Goal: Task Accomplishment & Management: Complete application form

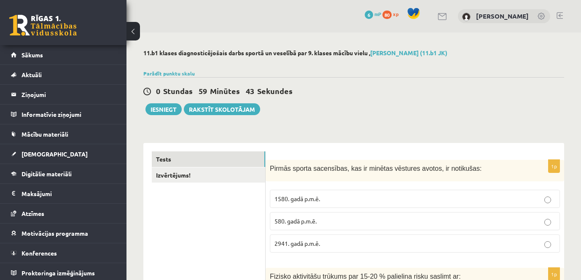
click at [513, 195] on p "1580. gadā p.m.ē." at bounding box center [415, 198] width 281 height 9
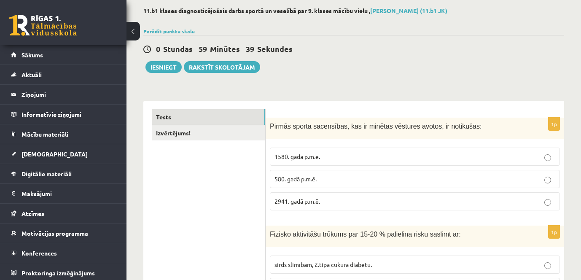
scroll to position [127, 0]
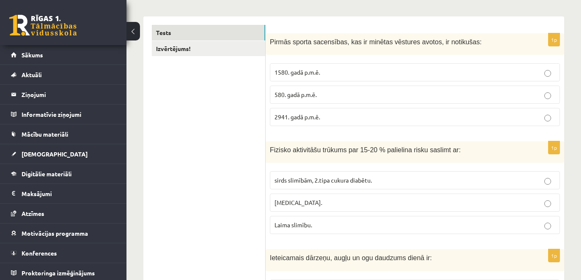
click at [338, 182] on span "sirds slimībām, 2.tipa cukura diabētu." at bounding box center [323, 180] width 97 height 8
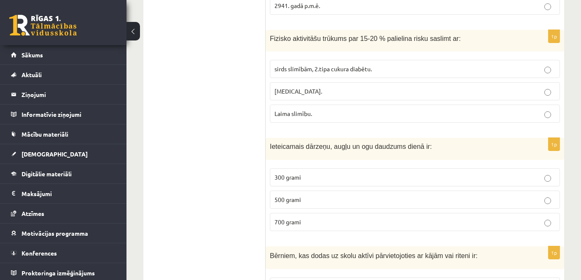
scroll to position [253, 0]
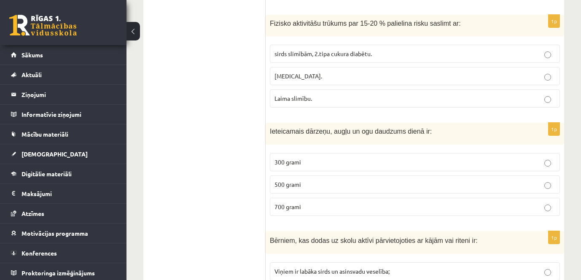
click at [340, 185] on p "500 grami" at bounding box center [415, 184] width 281 height 9
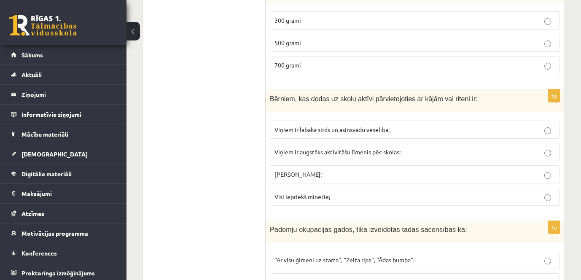
scroll to position [380, 0]
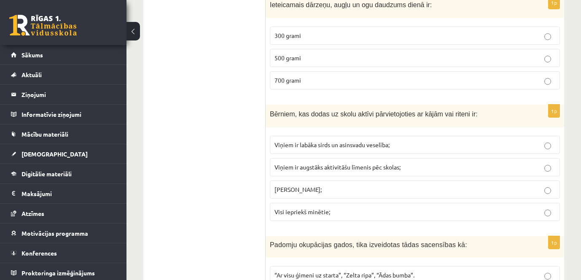
click at [434, 215] on p "Visi iepriekš minētie;" at bounding box center [415, 212] width 281 height 9
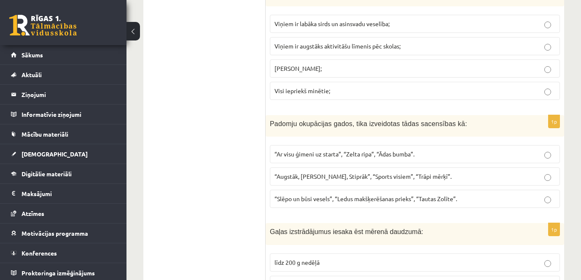
scroll to position [506, 0]
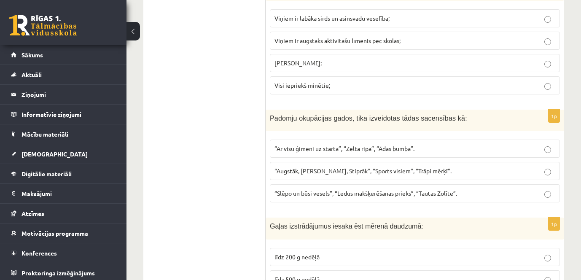
click at [433, 169] on p "“Augstāk, Tālāk, Stiprāk”, “Sports visiem”, “Trāpi mērķī”." at bounding box center [415, 171] width 281 height 9
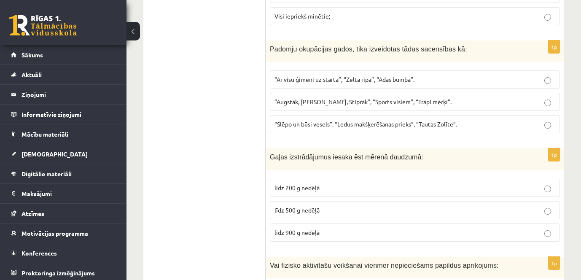
scroll to position [591, 0]
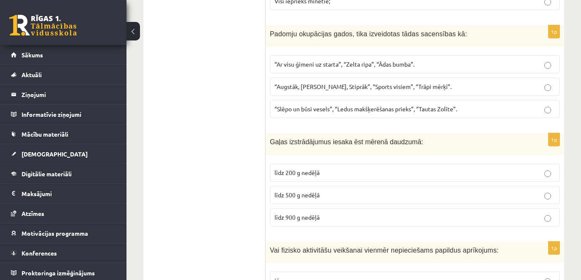
click at [383, 191] on p "līdz 500 g nedēļā" at bounding box center [415, 195] width 281 height 9
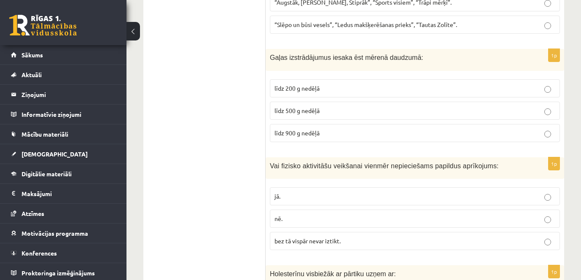
click at [363, 212] on label "nē." at bounding box center [415, 219] width 290 height 18
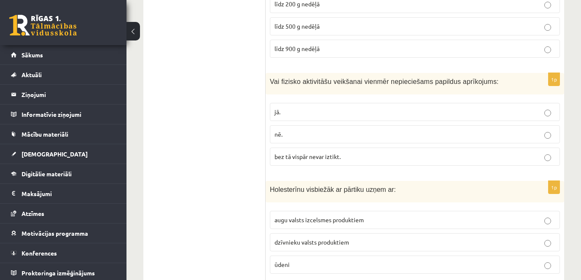
scroll to position [801, 0]
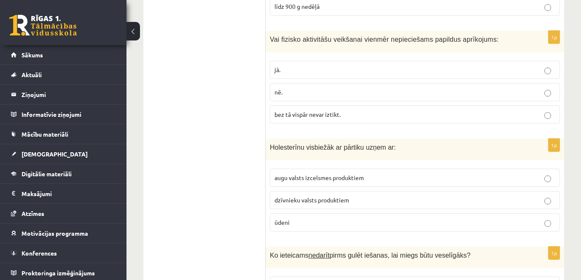
click at [354, 200] on p "dzīvnieku valsts produktiem" at bounding box center [415, 200] width 281 height 9
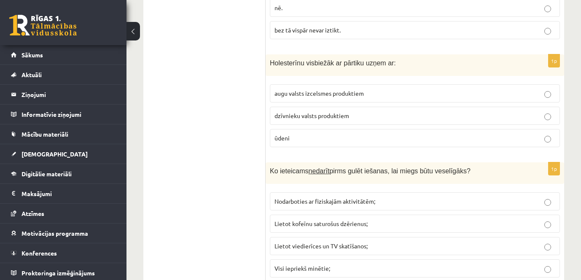
scroll to position [928, 0]
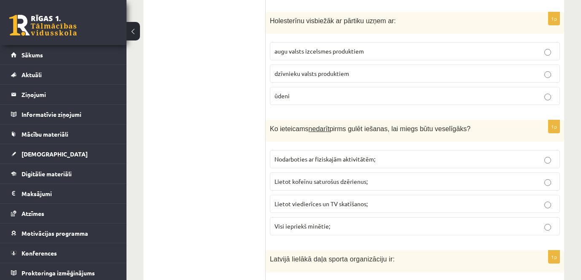
click at [319, 227] on span "Visi iepriekš minētie;" at bounding box center [303, 226] width 56 height 8
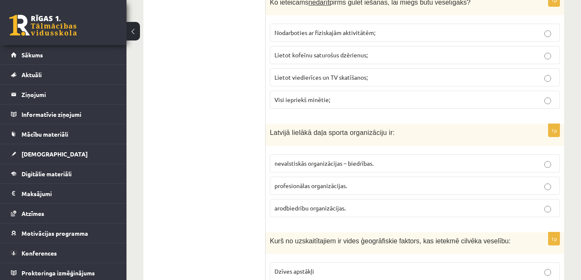
scroll to position [1097, 0]
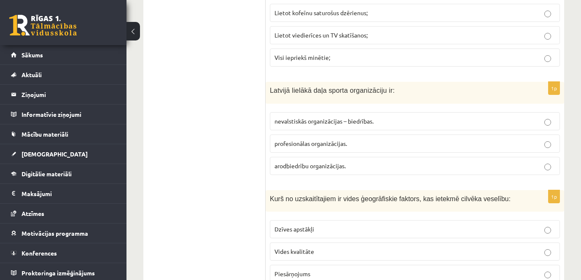
click at [372, 138] on label "profesionālas organizācijas." at bounding box center [415, 144] width 290 height 18
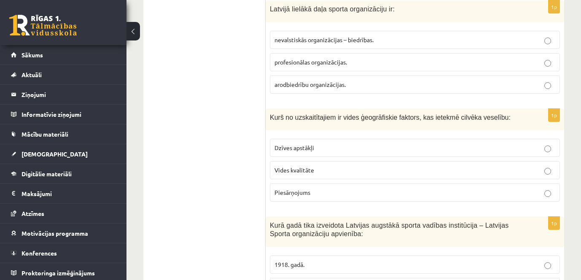
scroll to position [1181, 0]
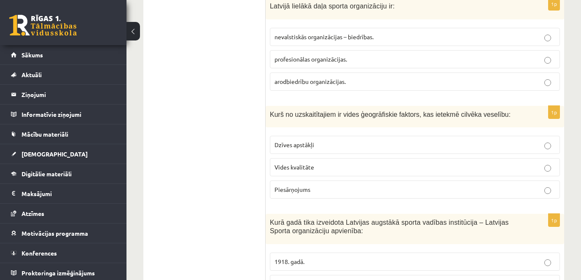
click at [387, 165] on p "Vides kvalitāte" at bounding box center [415, 167] width 281 height 9
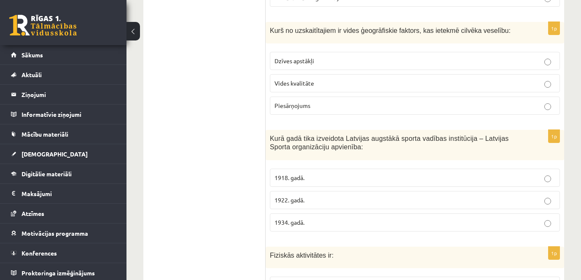
scroll to position [1265, 0]
click at [525, 197] on p "1922. gadā." at bounding box center [415, 199] width 281 height 9
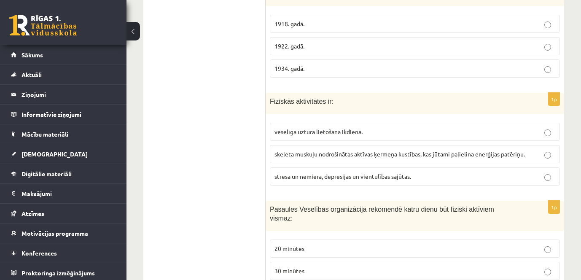
scroll to position [1434, 0]
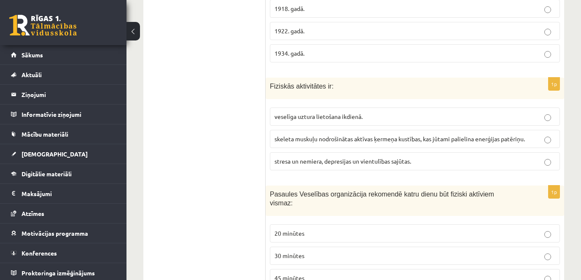
click at [488, 141] on span "skeleta muskuļu nodrošinātas aktīvas ķermeņa kustības, kas jūtami palielina ene…" at bounding box center [400, 139] width 251 height 8
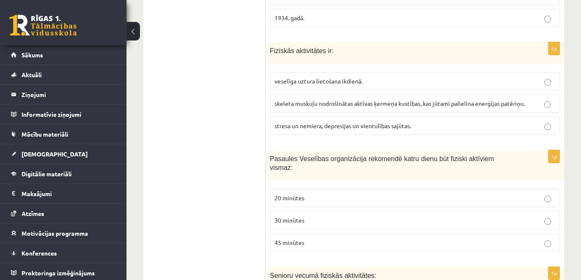
scroll to position [1519, 0]
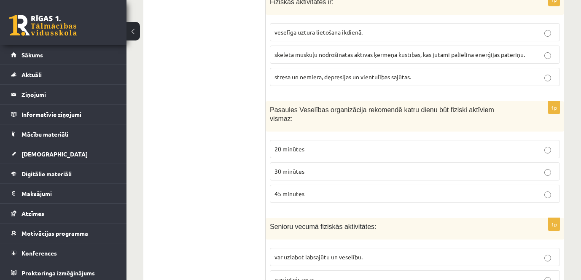
click at [420, 167] on p "30 minūtes" at bounding box center [415, 171] width 281 height 9
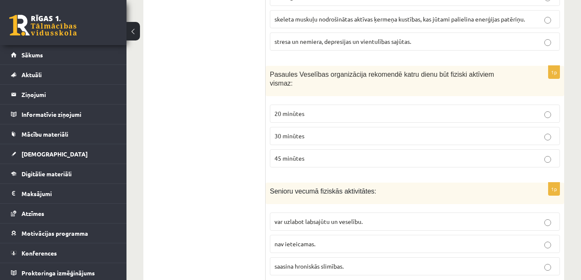
scroll to position [1603, 0]
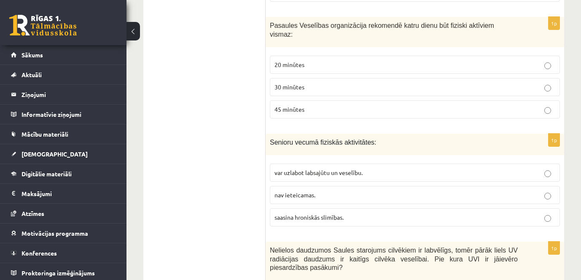
click at [352, 169] on span "var uzlabot labsajūtu un veselību." at bounding box center [319, 173] width 88 height 8
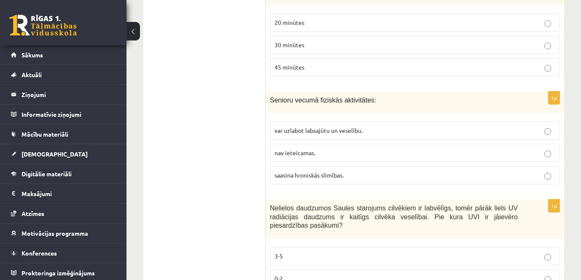
scroll to position [1729, 0]
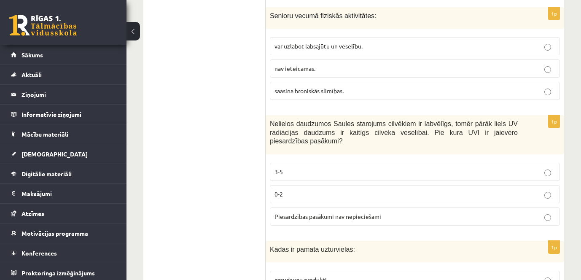
click at [321, 167] on p "3-5" at bounding box center [415, 171] width 281 height 9
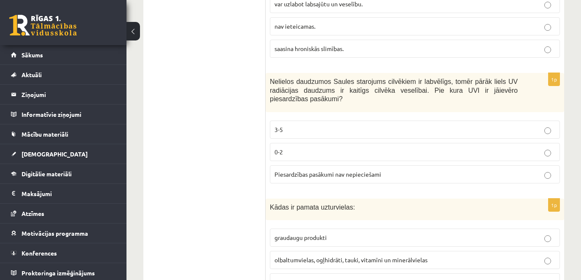
scroll to position [1814, 0]
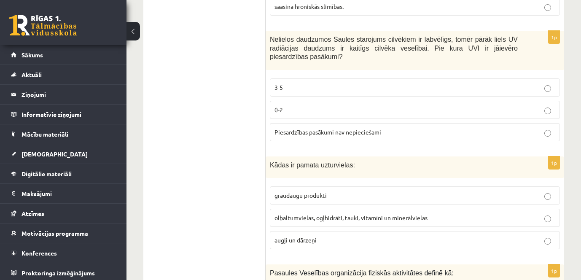
click at [305, 214] on span "olbaltumvielas, ogļhidrāti, tauki, vitamīni un minerālvielas" at bounding box center [351, 218] width 153 height 8
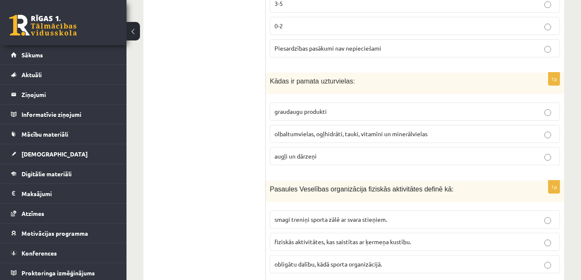
scroll to position [1898, 0]
click at [337, 237] on span "fiziskās aktivitātes, kas saistītas ar ķermeņa kustību." at bounding box center [343, 241] width 137 height 8
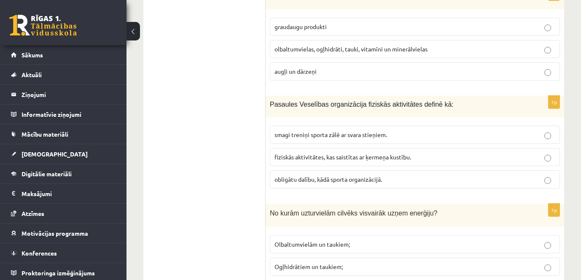
scroll to position [2067, 0]
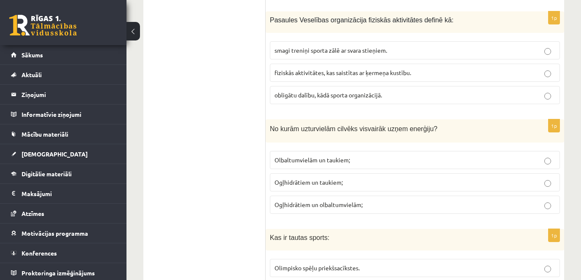
click at [295, 178] on span "Ogļhidrātiem un taukiem;" at bounding box center [309, 182] width 68 height 8
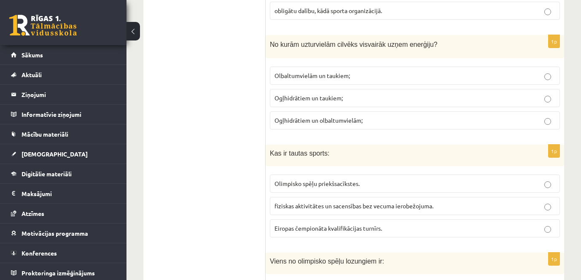
click at [539, 202] on p "fiziskas aktivitātes un sacensības bez vecuma ierobežojuma." at bounding box center [415, 206] width 281 height 9
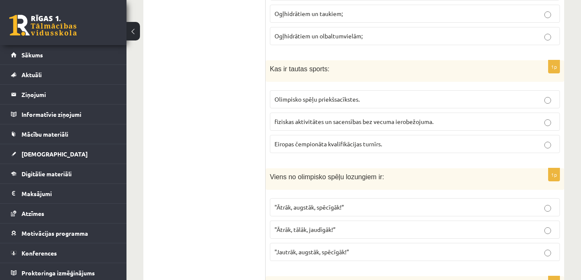
click at [340, 203] on span ""Ātrāk, augstāk, spēcīgāk!”" at bounding box center [310, 207] width 70 height 8
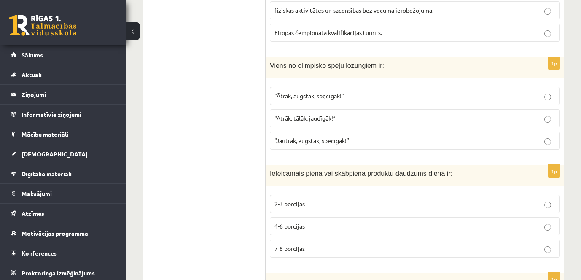
scroll to position [2362, 0]
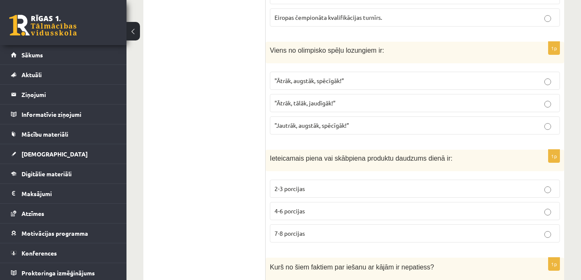
click at [316, 207] on p "4-6 porcijas" at bounding box center [415, 211] width 281 height 9
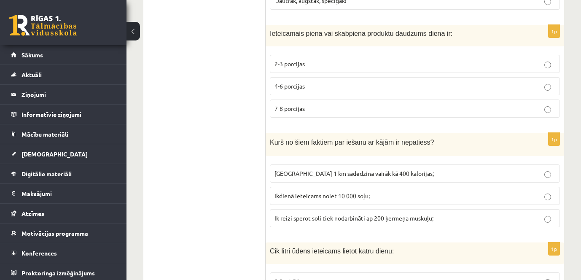
scroll to position [2489, 0]
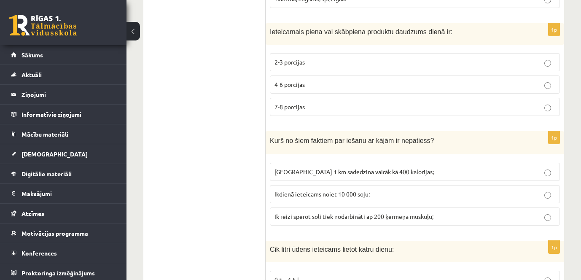
click at [422, 163] on label "Noiets 1 km sadedzina vairāk kā 400 kalorijas;" at bounding box center [415, 172] width 290 height 18
click at [428, 208] on label "Ik reizi sperot soli tiek nodarbināti ap 200 ķermeņa muskuļu;" at bounding box center [415, 217] width 290 height 18
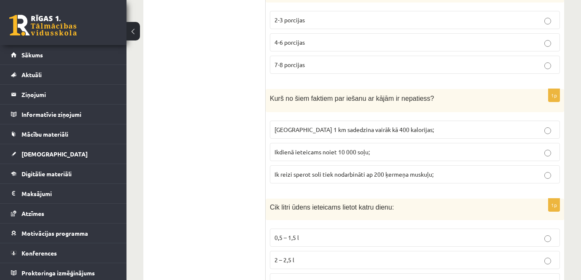
click at [533, 125] on p "Noiets 1 km sadedzina vairāk kā 400 kalorijas;" at bounding box center [415, 129] width 281 height 9
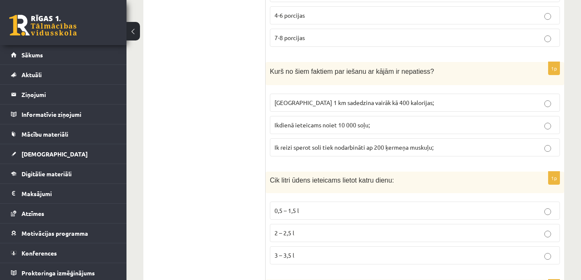
scroll to position [2573, 0]
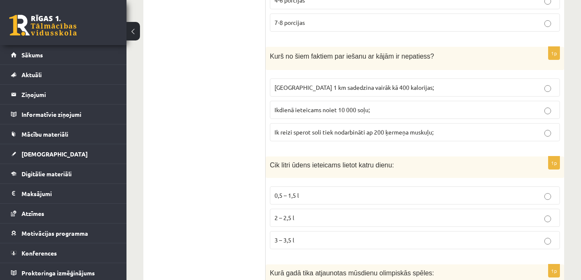
click at [327, 213] on p "2 – 2,5 l" at bounding box center [415, 217] width 281 height 9
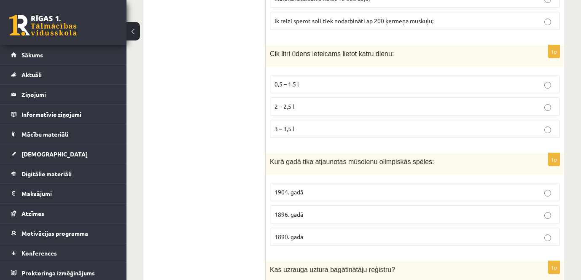
scroll to position [2700, 0]
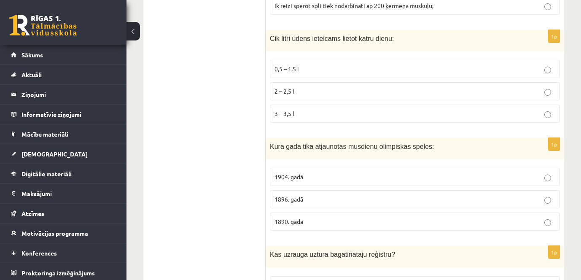
click at [294, 195] on span "1896. gadā" at bounding box center [289, 199] width 29 height 8
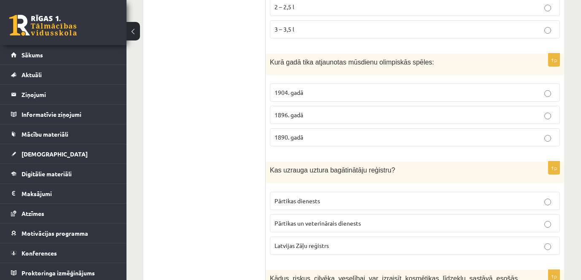
scroll to position [2826, 0]
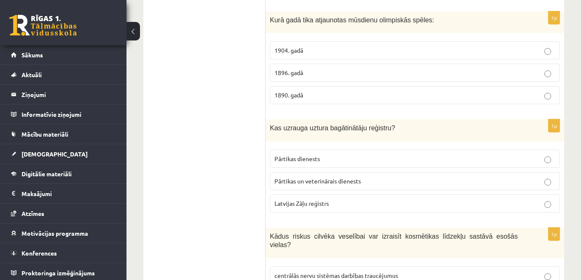
click at [307, 177] on span "Pārtikas un veterinārais dienests" at bounding box center [318, 181] width 86 height 8
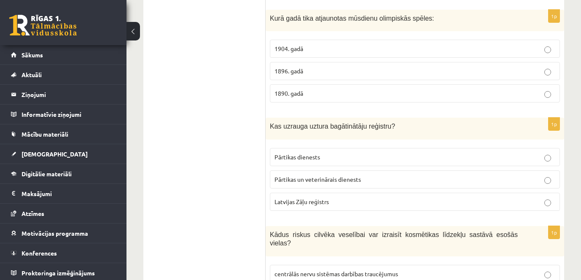
scroll to position [2912, 0]
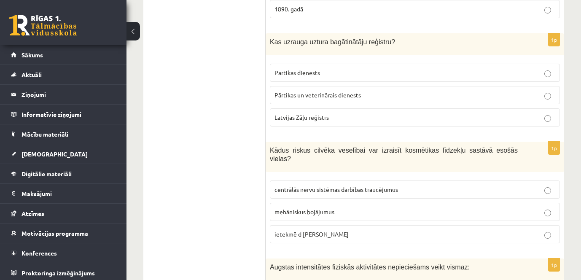
click at [357, 230] on p "ietekmē d vitamīna sintēzi" at bounding box center [415, 234] width 281 height 9
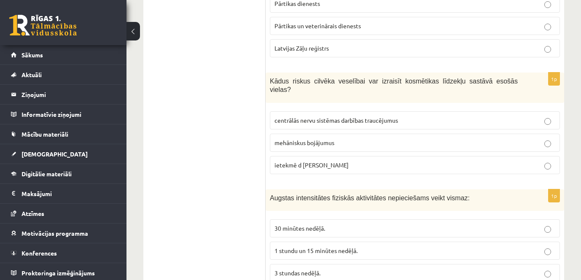
scroll to position [2997, 0]
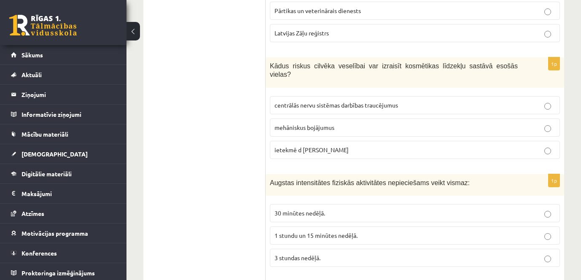
click at [345, 231] on p "1 stundu un 15 minūtes nedēļā." at bounding box center [415, 235] width 281 height 9
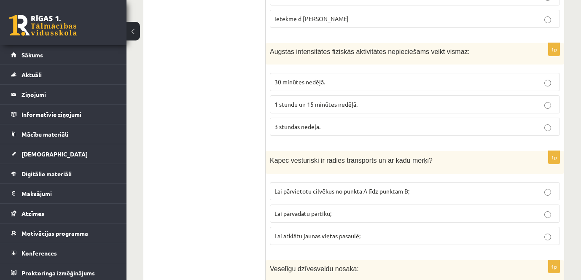
scroll to position [3165, 0]
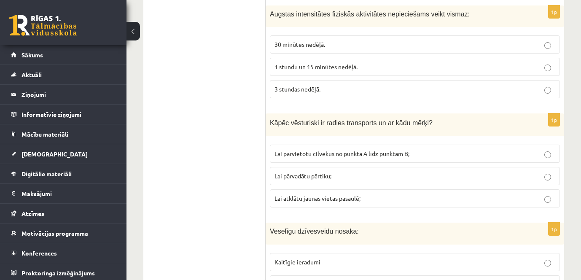
click at [343, 172] on p "Lai pārvadātu pārtiku;" at bounding box center [415, 176] width 281 height 9
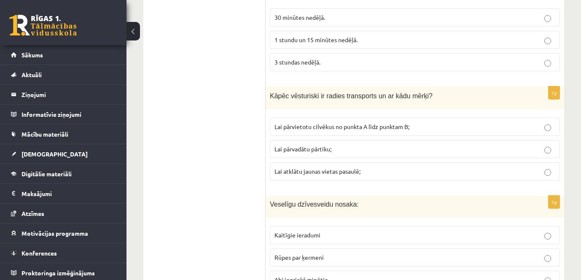
scroll to position [3207, 0]
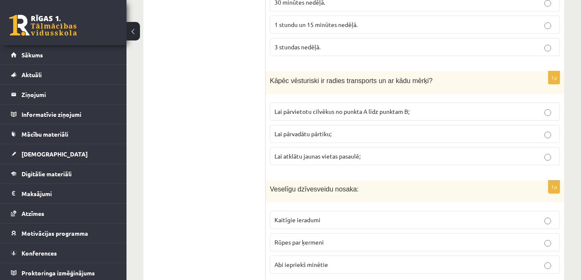
click at [388, 233] on label "Rūpes par ķermeni" at bounding box center [415, 242] width 290 height 18
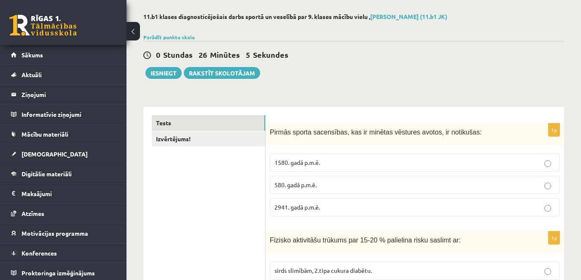
scroll to position [0, 0]
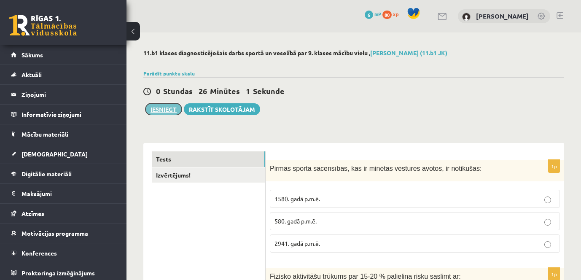
click at [167, 112] on button "Iesniegt" at bounding box center [164, 109] width 36 height 12
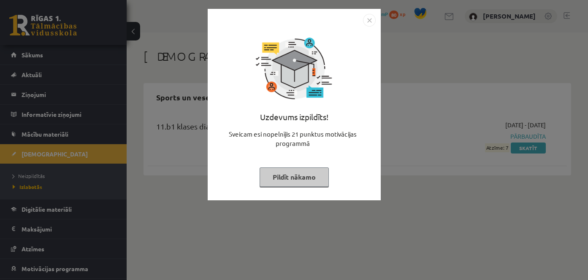
click at [278, 177] on button "Pildīt nākamo" at bounding box center [293, 176] width 69 height 19
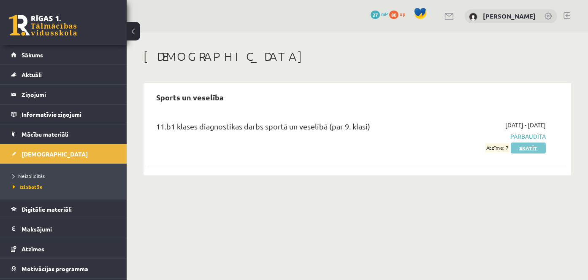
click at [521, 150] on link "Skatīt" at bounding box center [527, 148] width 35 height 11
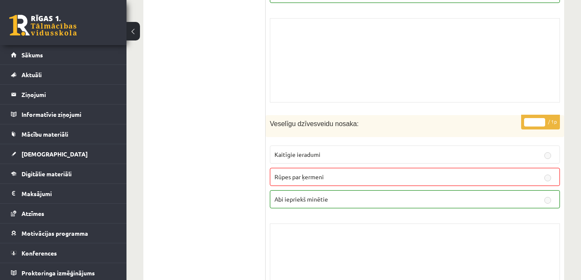
scroll to position [6101, 0]
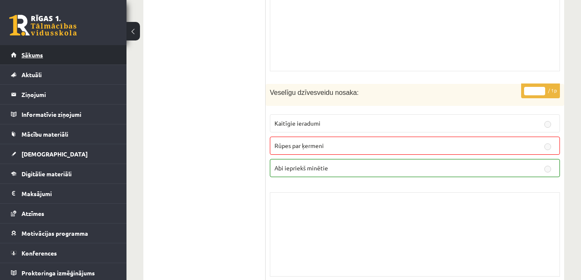
click at [35, 50] on link "Sākums" at bounding box center [63, 54] width 105 height 19
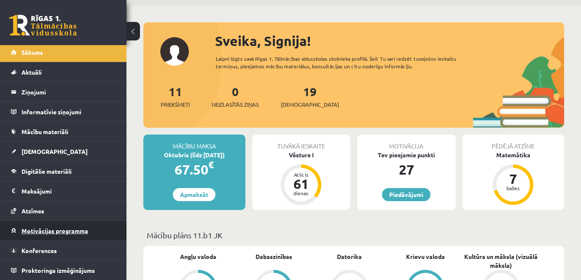
scroll to position [42, 0]
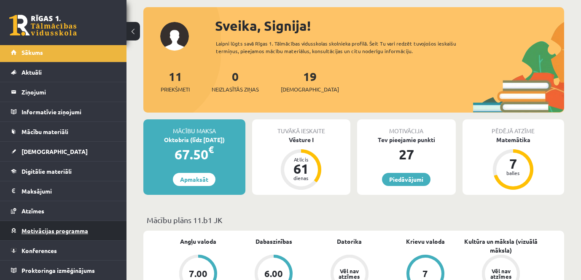
click at [59, 227] on link "Motivācijas programma" at bounding box center [63, 230] width 105 height 19
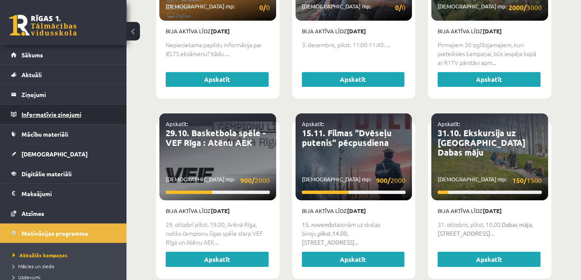
scroll to position [675, 0]
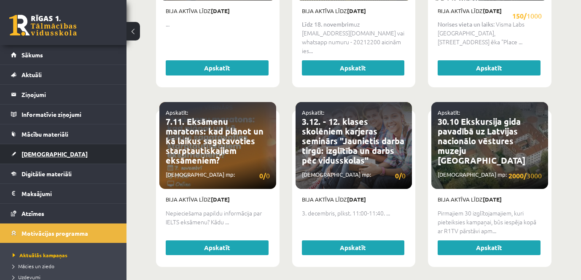
click at [54, 156] on link "[DEMOGRAPHIC_DATA]" at bounding box center [63, 153] width 105 height 19
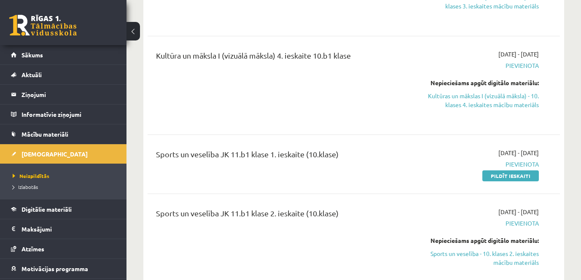
scroll to position [1772, 0]
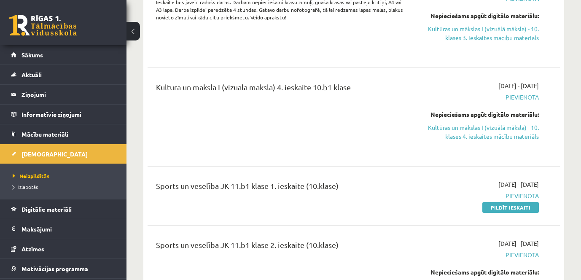
drag, startPoint x: 511, startPoint y: 177, endPoint x: 326, endPoint y: 26, distance: 238.9
click at [511, 202] on link "Pildīt ieskaiti" at bounding box center [511, 207] width 57 height 11
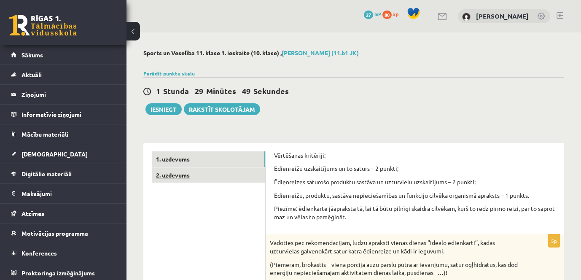
click at [224, 172] on link "2. uzdevums" at bounding box center [208, 175] width 113 height 16
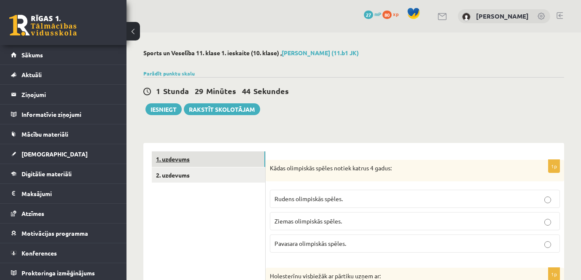
click at [213, 162] on link "1. uzdevums" at bounding box center [208, 159] width 113 height 16
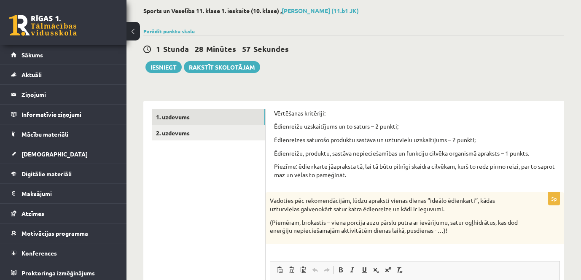
scroll to position [127, 0]
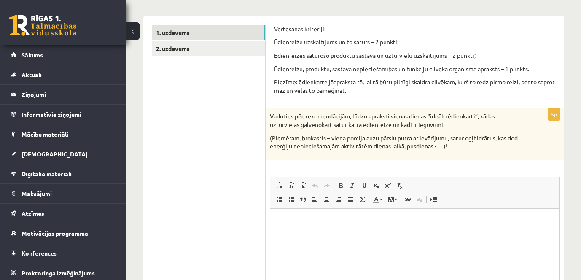
click at [462, 223] on p "Editor, wiswyg-editor-user-answer-47363977535060" at bounding box center [415, 221] width 272 height 9
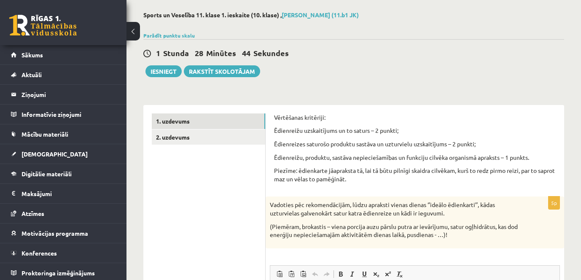
scroll to position [0, 0]
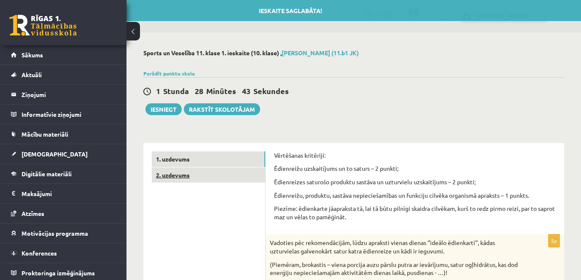
click at [198, 171] on link "2. uzdevums" at bounding box center [208, 175] width 113 height 16
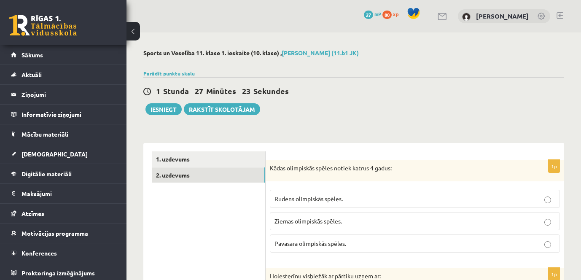
click at [315, 220] on span "Ziemas olimpiskās spēles." at bounding box center [308, 221] width 67 height 8
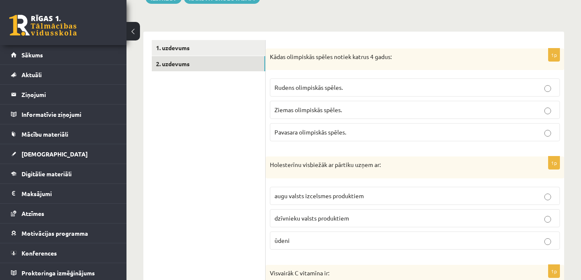
scroll to position [127, 0]
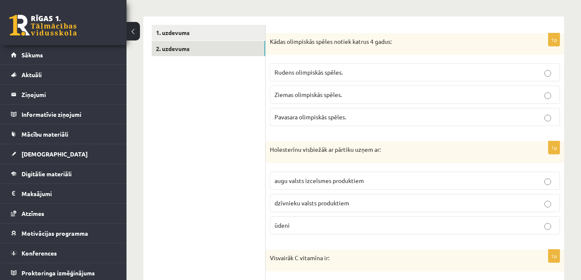
click at [320, 204] on span "dzīvnieku valsts produktiem" at bounding box center [312, 203] width 75 height 8
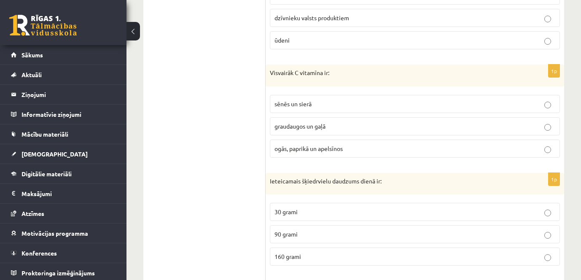
scroll to position [337, 0]
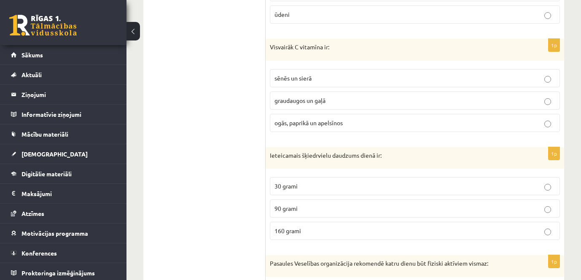
click at [308, 178] on label "30 grami" at bounding box center [415, 186] width 290 height 18
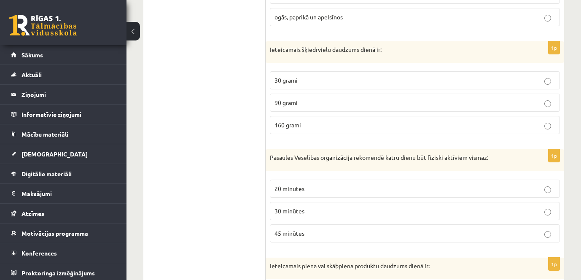
scroll to position [464, 0]
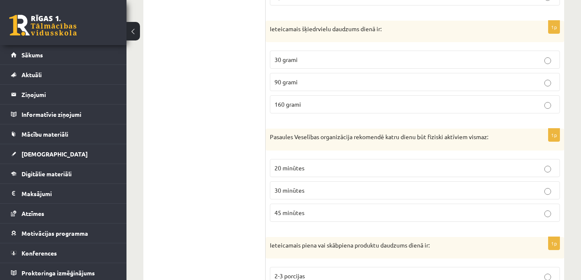
click at [299, 189] on span "30 minūtes" at bounding box center [290, 190] width 30 height 8
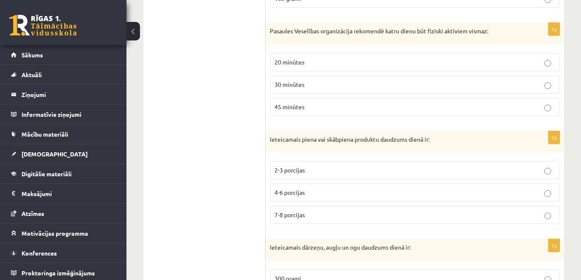
scroll to position [591, 0]
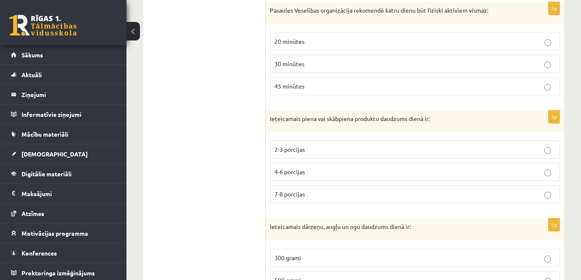
click at [286, 150] on span "2-3 porcijas" at bounding box center [290, 150] width 30 height 8
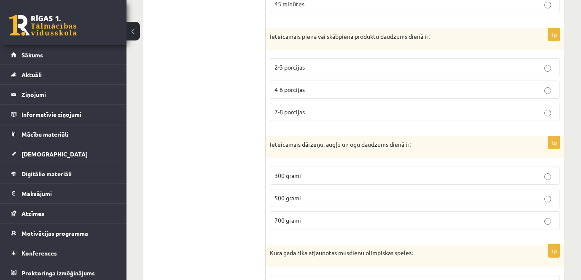
scroll to position [675, 0]
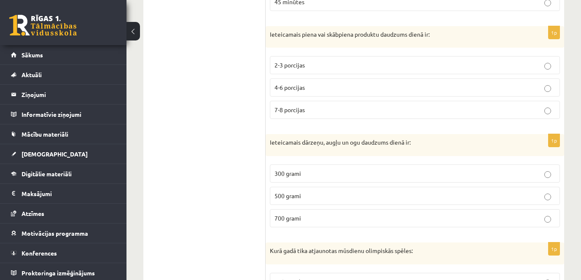
click at [386, 175] on p "300 grami" at bounding box center [415, 173] width 281 height 9
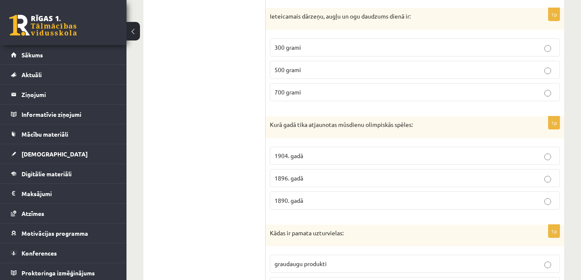
scroll to position [801, 0]
click at [396, 180] on p "1896. gadā" at bounding box center [415, 177] width 281 height 9
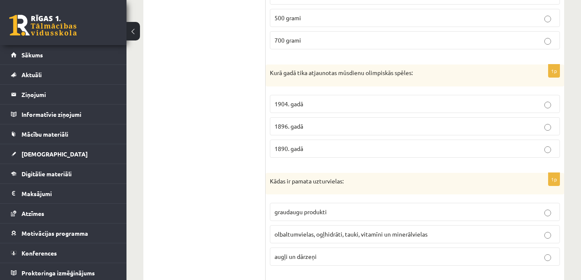
scroll to position [928, 0]
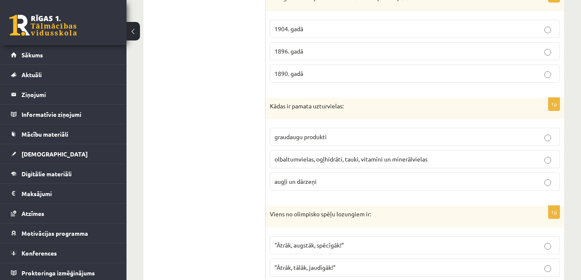
click at [401, 161] on span "olbaltumvielas, ogļhidrāti, tauki, vitamīni un minerālvielas" at bounding box center [351, 159] width 153 height 8
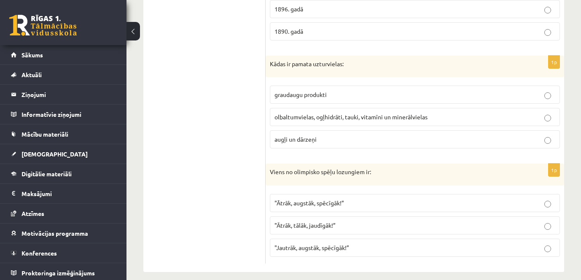
scroll to position [980, 0]
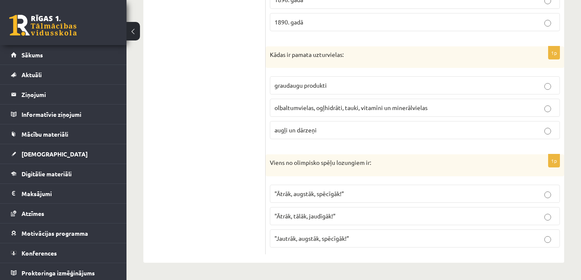
click at [342, 194] on span ""Ātrāk, augstāk, spēcīgāk!”" at bounding box center [310, 194] width 70 height 8
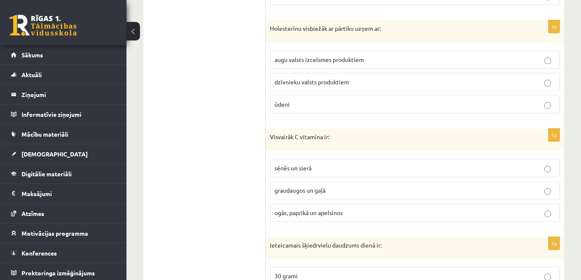
scroll to position [263, 0]
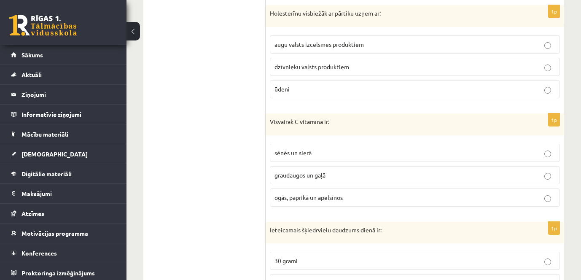
click at [337, 198] on span "ogās, paprikā un apelsīnos" at bounding box center [309, 198] width 68 height 8
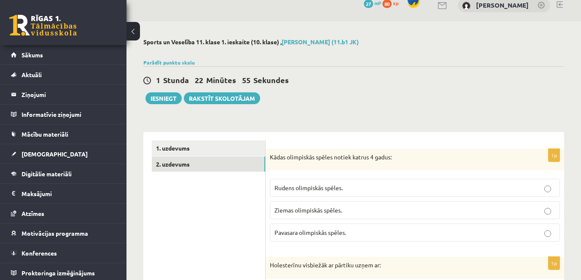
scroll to position [10, 0]
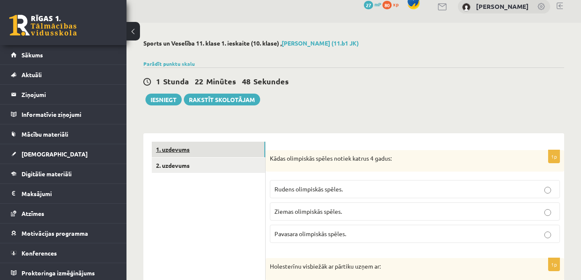
click at [215, 149] on link "1. uzdevums" at bounding box center [208, 150] width 113 height 16
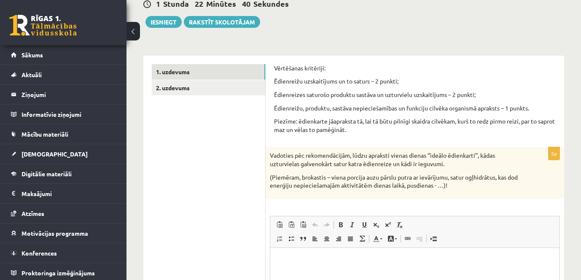
scroll to position [136, 0]
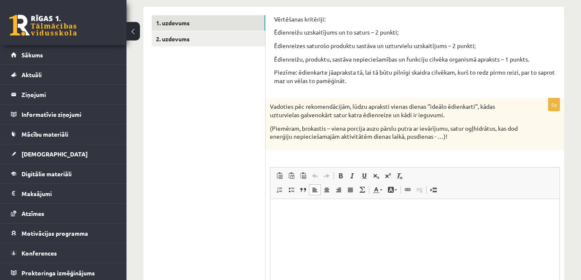
click at [383, 224] on html at bounding box center [414, 212] width 289 height 26
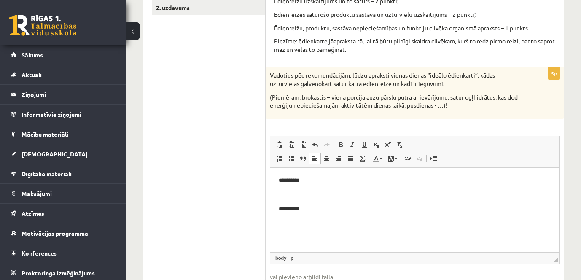
scroll to position [183, 0]
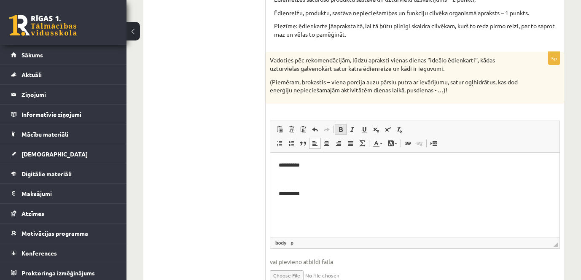
click at [346, 131] on link "Bold Keyboard shortcut Ctrl+B" at bounding box center [341, 129] width 12 height 11
click at [330, 163] on p "**********" at bounding box center [415, 165] width 272 height 9
click at [315, 179] on p "Editor, wiswyg-editor-user-answer-47363888106400" at bounding box center [415, 179] width 272 height 9
click at [399, 193] on p "**********" at bounding box center [415, 193] width 272 height 9
click at [340, 132] on span at bounding box center [340, 129] width 7 height 7
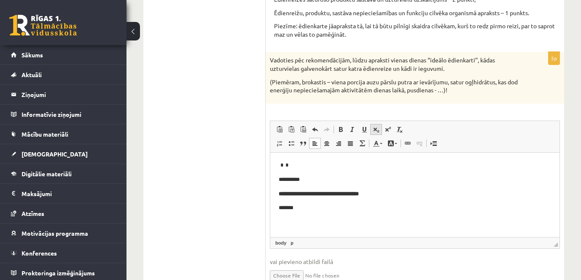
click at [375, 131] on span at bounding box center [376, 129] width 7 height 7
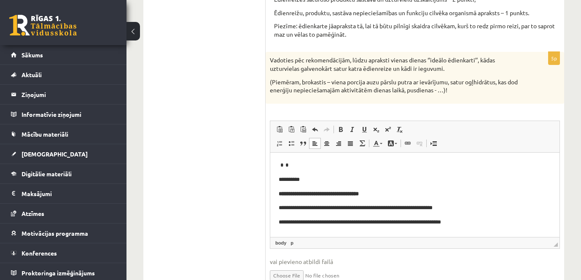
click at [481, 221] on p "**********" at bounding box center [415, 222] width 272 height 9
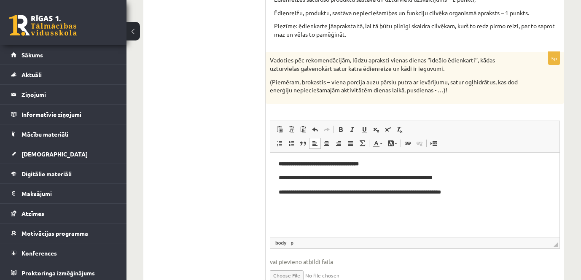
scroll to position [70, 0]
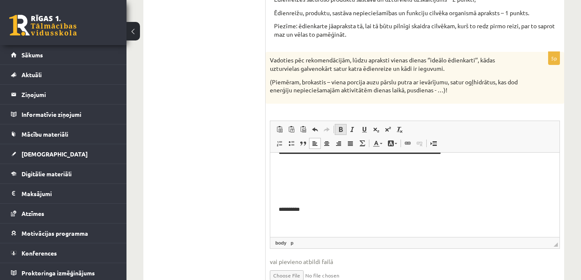
click at [341, 132] on span at bounding box center [340, 129] width 7 height 7
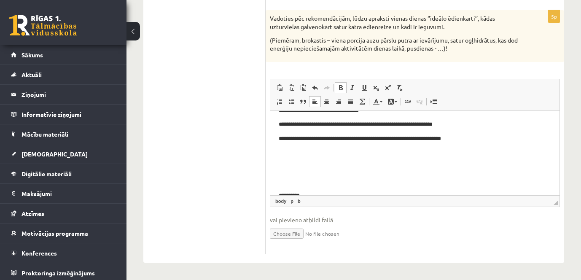
scroll to position [0, 0]
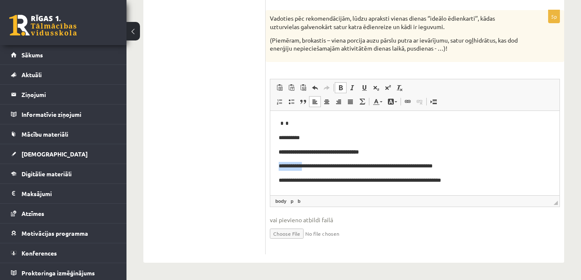
drag, startPoint x: 304, startPoint y: 167, endPoint x: 278, endPoint y: 170, distance: 26.0
click at [278, 170] on html "**********" at bounding box center [414, 195] width 289 height 168
click at [302, 164] on p "**********" at bounding box center [412, 166] width 266 height 9
click at [280, 165] on p "**********" at bounding box center [412, 166] width 266 height 9
drag, startPoint x: 280, startPoint y: 165, endPoint x: 284, endPoint y: 165, distance: 4.6
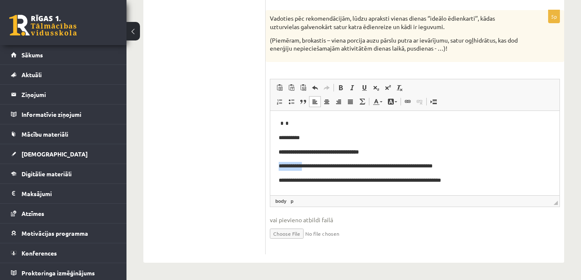
click at [284, 165] on p "**********" at bounding box center [412, 166] width 266 height 9
click at [341, 87] on span at bounding box center [340, 87] width 7 height 7
click at [287, 180] on p "**********" at bounding box center [412, 180] width 266 height 9
drag, startPoint x: 278, startPoint y: 179, endPoint x: 352, endPoint y: 181, distance: 74.7
click at [352, 181] on html "**********" at bounding box center [414, 195] width 289 height 168
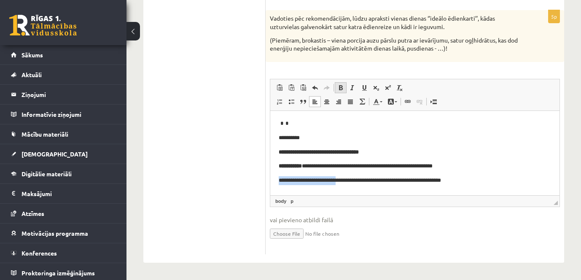
click at [343, 89] on span at bounding box center [340, 87] width 7 height 7
click at [502, 182] on p "**********" at bounding box center [412, 180] width 266 height 9
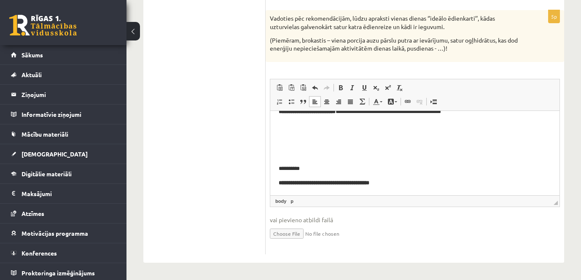
scroll to position [84, 0]
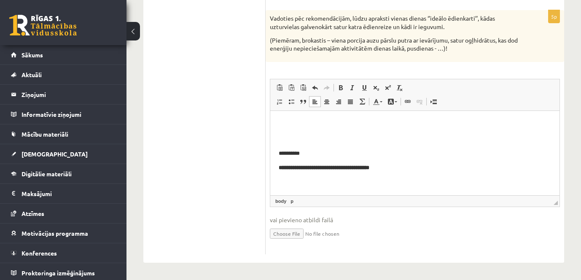
click at [402, 167] on p "**********" at bounding box center [412, 167] width 266 height 9
drag, startPoint x: 338, startPoint y: 89, endPoint x: 343, endPoint y: 108, distance: 19.4
click at [339, 89] on span at bounding box center [340, 87] width 7 height 7
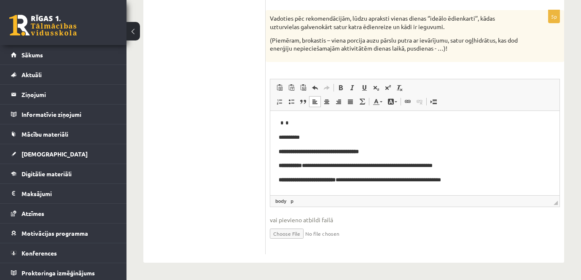
scroll to position [0, 0]
click at [333, 165] on p "**********" at bounding box center [412, 166] width 266 height 9
click at [381, 166] on p "**********" at bounding box center [412, 166] width 266 height 9
click at [382, 166] on p "**********" at bounding box center [412, 166] width 266 height 9
click at [501, 168] on p "**********" at bounding box center [412, 166] width 266 height 9
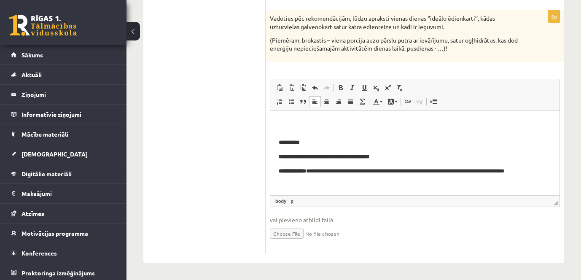
scroll to position [98, 0]
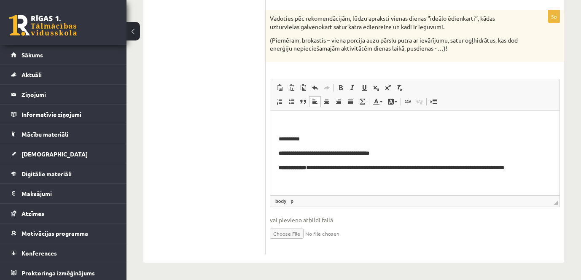
click at [362, 169] on p "**********" at bounding box center [412, 167] width 266 height 9
click at [545, 168] on html "**********" at bounding box center [414, 103] width 289 height 183
click at [339, 89] on span at bounding box center [340, 87] width 7 height 7
click at [345, 88] on link "Bold Keyboard shortcut Ctrl+B" at bounding box center [341, 87] width 12 height 11
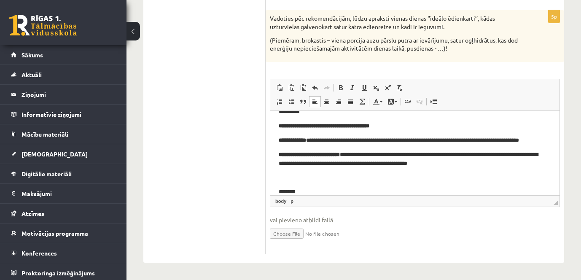
scroll to position [140, 0]
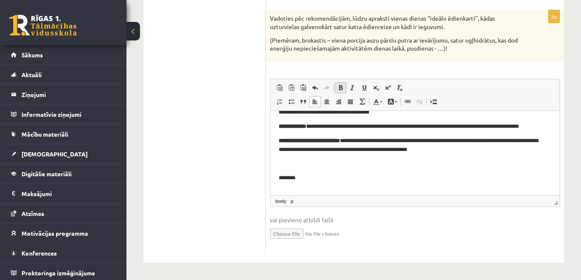
click at [345, 86] on link "Bold Keyboard shortcut Ctrl+B" at bounding box center [341, 87] width 12 height 11
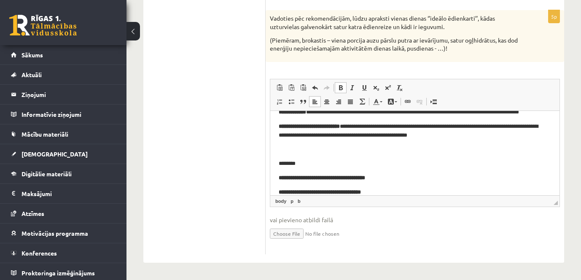
click at [381, 190] on p "**********" at bounding box center [415, 192] width 272 height 9
click at [344, 89] on link "Bold Keyboard shortcut Ctrl+B" at bounding box center [341, 87] width 12 height 11
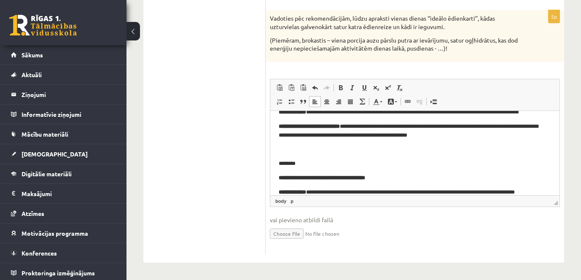
scroll to position [163, 0]
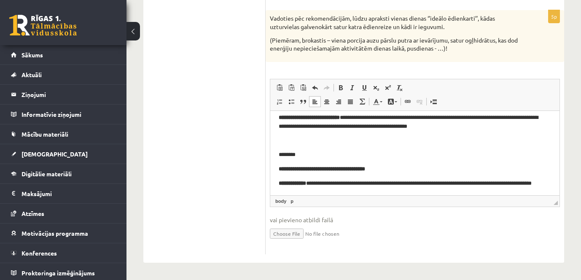
click at [298, 190] on p "**********" at bounding box center [412, 188] width 266 height 18
drag, startPoint x: 299, startPoint y: 192, endPoint x: 572, endPoint y: 310, distance: 297.5
click at [299, 192] on p "**********" at bounding box center [412, 188] width 266 height 18
click at [420, 183] on p "**********" at bounding box center [412, 188] width 266 height 18
drag, startPoint x: 458, startPoint y: 183, endPoint x: 459, endPoint y: 194, distance: 10.6
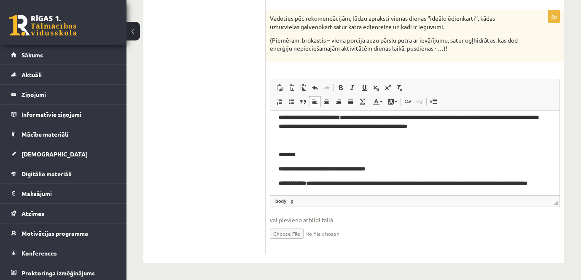
click at [458, 184] on p "**********" at bounding box center [412, 188] width 266 height 18
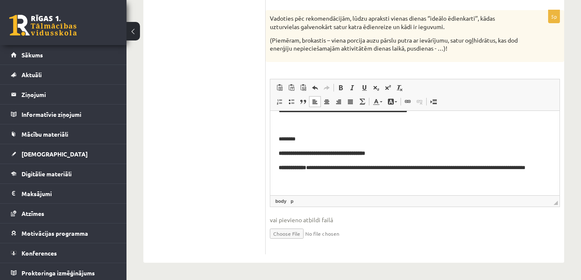
scroll to position [187, 0]
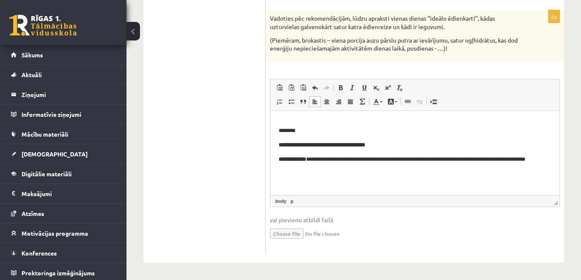
drag, startPoint x: 333, startPoint y: 170, endPoint x: 362, endPoint y: 194, distance: 37.4
click at [333, 169] on p "**********" at bounding box center [412, 164] width 266 height 18
click at [345, 87] on link "Bold Keyboard shortcut Ctrl+B" at bounding box center [341, 87] width 12 height 11
click at [345, 90] on link "Bold Keyboard shortcut Ctrl+B" at bounding box center [341, 87] width 12 height 11
click at [341, 84] on link "Bold Keyboard shortcut Ctrl+B" at bounding box center [341, 87] width 12 height 11
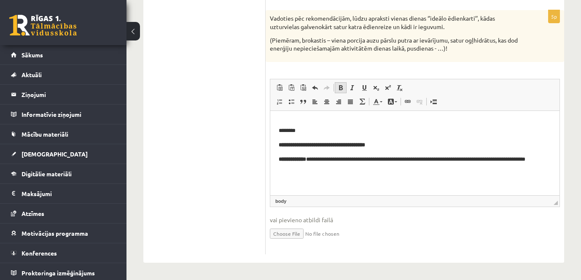
click at [341, 92] on link "Bold Keyboard shortcut Ctrl+B" at bounding box center [341, 87] width 12 height 11
click at [340, 89] on span at bounding box center [340, 87] width 7 height 7
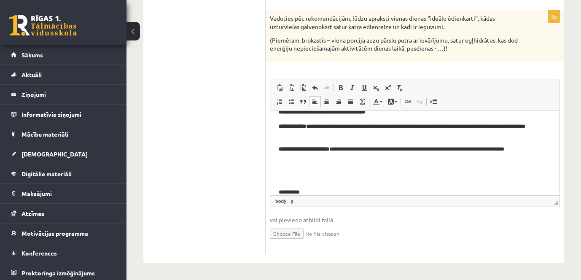
scroll to position [234, 0]
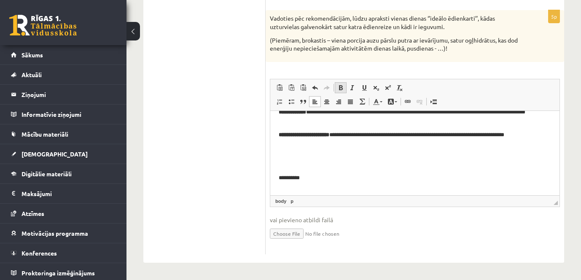
click at [340, 83] on link "Bold Keyboard shortcut Ctrl+B" at bounding box center [341, 87] width 12 height 11
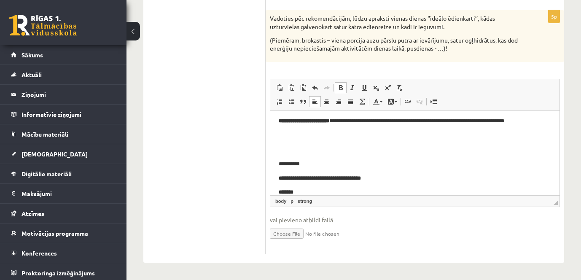
click at [337, 88] on span at bounding box center [340, 87] width 7 height 7
click at [340, 89] on span at bounding box center [340, 87] width 7 height 7
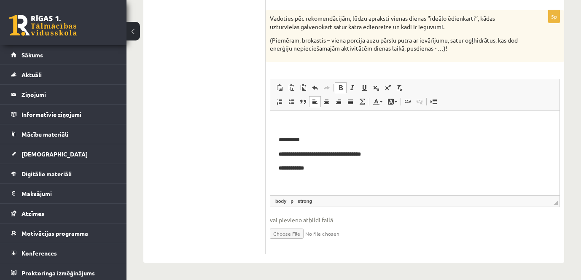
scroll to position [272, 0]
click at [343, 89] on span at bounding box center [340, 87] width 7 height 7
click at [321, 154] on strong "**********" at bounding box center [320, 153] width 82 height 5
click at [358, 154] on strong "**********" at bounding box center [327, 153] width 97 height 5
click at [371, 167] on p "**********" at bounding box center [412, 167] width 266 height 9
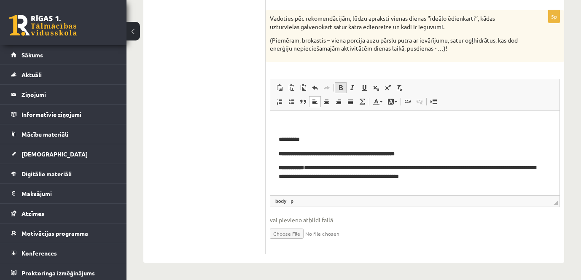
click at [343, 86] on span at bounding box center [340, 87] width 7 height 7
click at [344, 86] on span at bounding box center [340, 87] width 7 height 7
click at [391, 191] on p "**********" at bounding box center [412, 190] width 266 height 9
click at [483, 185] on body "**********" at bounding box center [412, 27] width 266 height 363
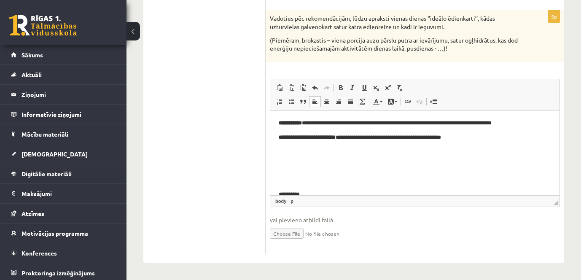
scroll to position [0, 0]
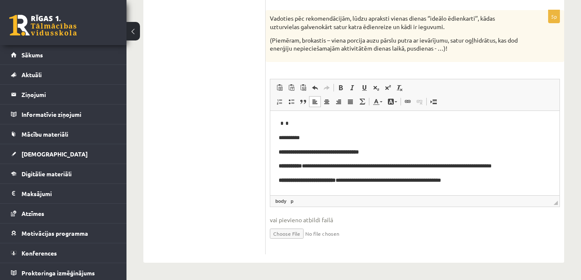
click at [414, 179] on p "**********" at bounding box center [412, 180] width 266 height 9
click at [485, 179] on p "**********" at bounding box center [412, 180] width 266 height 9
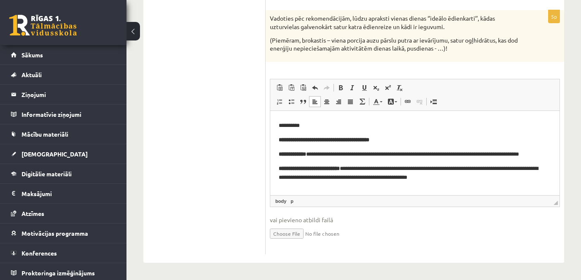
scroll to position [127, 0]
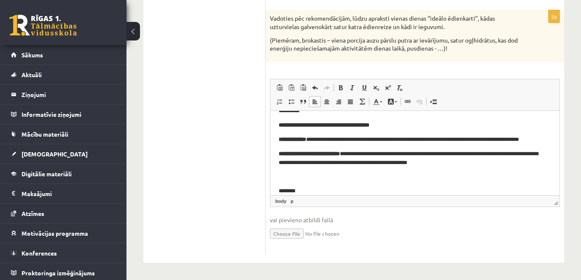
drag, startPoint x: 378, startPoint y: 139, endPoint x: 368, endPoint y: 174, distance: 36.7
click at [377, 139] on p "**********" at bounding box center [412, 139] width 266 height 9
click at [379, 138] on p "**********" at bounding box center [412, 139] width 266 height 9
click at [439, 138] on p "**********" at bounding box center [412, 139] width 266 height 9
click at [455, 138] on p "**********" at bounding box center [412, 139] width 266 height 9
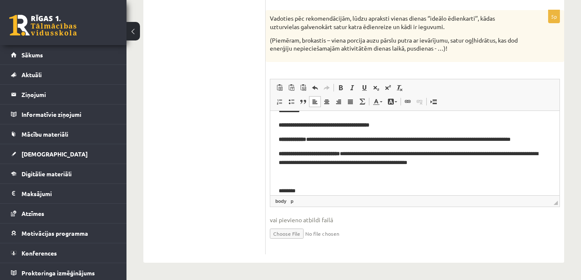
click at [477, 163] on p "**********" at bounding box center [412, 158] width 266 height 18
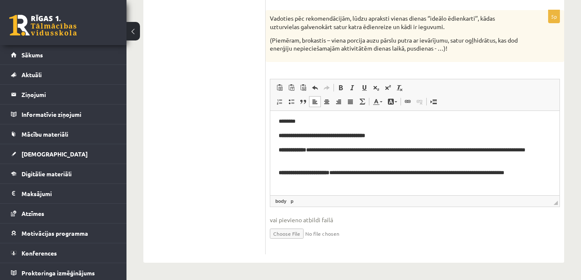
scroll to position [211, 0]
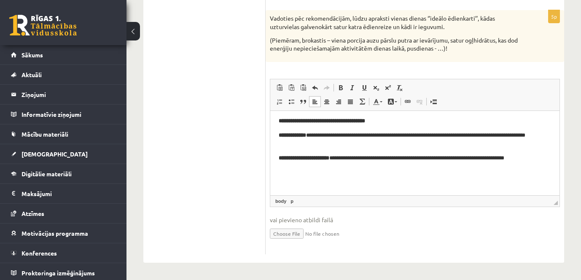
click at [436, 158] on p "**********" at bounding box center [412, 158] width 266 height 9
click at [437, 157] on p "**********" at bounding box center [412, 158] width 266 height 9
drag, startPoint x: 541, startPoint y: 156, endPoint x: 545, endPoint y: 163, distance: 8.3
click at [542, 156] on p "**********" at bounding box center [412, 158] width 266 height 9
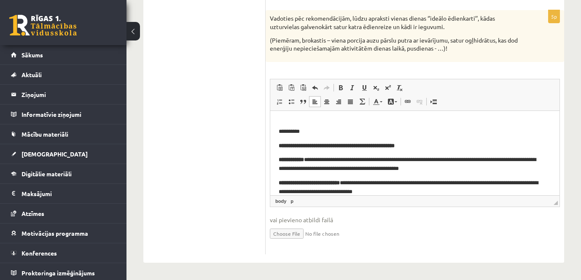
scroll to position [295, 0]
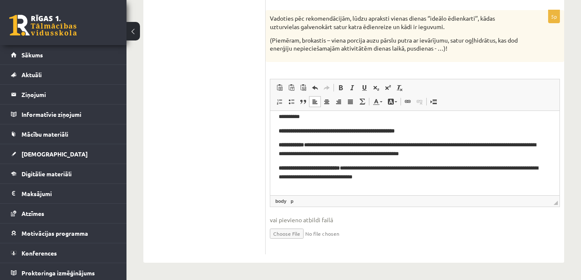
click at [426, 131] on p "**********" at bounding box center [412, 131] width 266 height 9
click at [423, 153] on p "**********" at bounding box center [412, 149] width 266 height 18
drag, startPoint x: 382, startPoint y: 167, endPoint x: 399, endPoint y: 194, distance: 31.5
click at [383, 169] on p "**********" at bounding box center [412, 173] width 266 height 18
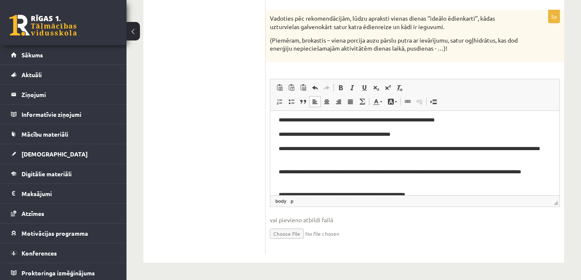
scroll to position [365, 0]
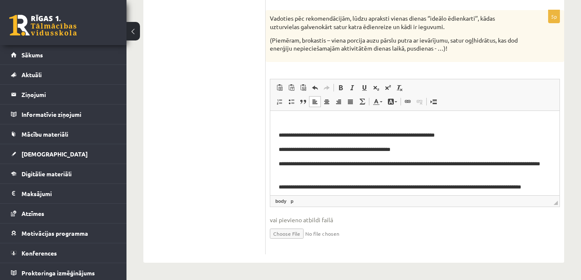
click at [407, 148] on p "**********" at bounding box center [412, 149] width 266 height 9
click at [337, 86] on link "Bold Keyboard shortcut Ctrl+B" at bounding box center [341, 87] width 12 height 11
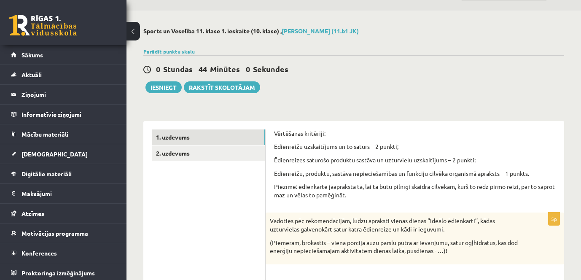
scroll to position [0, 0]
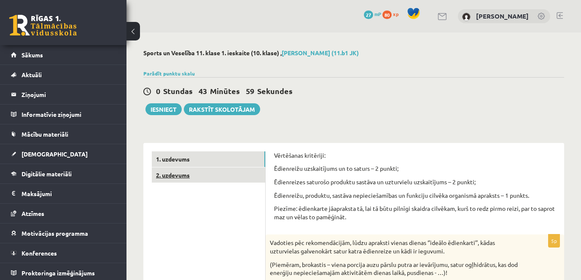
click at [191, 175] on link "2. uzdevums" at bounding box center [208, 175] width 113 height 16
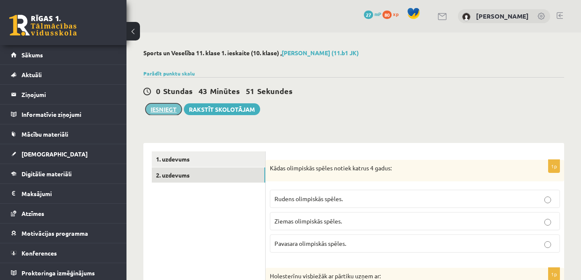
click at [165, 111] on button "Iesniegt" at bounding box center [164, 109] width 36 height 12
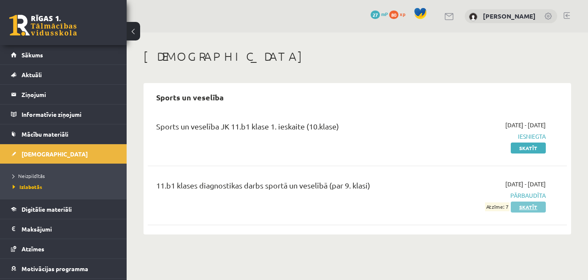
click at [530, 209] on link "Skatīt" at bounding box center [527, 207] width 35 height 11
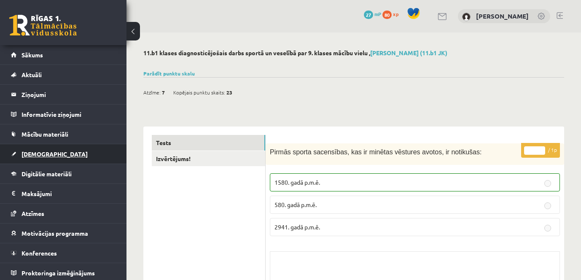
click at [42, 150] on link "[DEMOGRAPHIC_DATA]" at bounding box center [63, 153] width 105 height 19
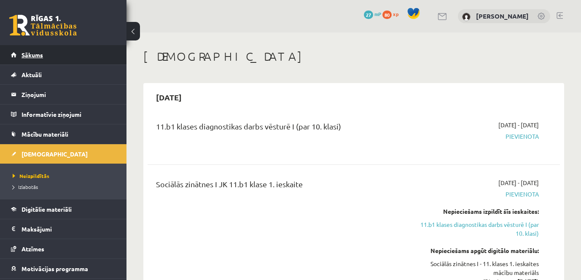
click at [39, 60] on link "Sākums" at bounding box center [63, 54] width 105 height 19
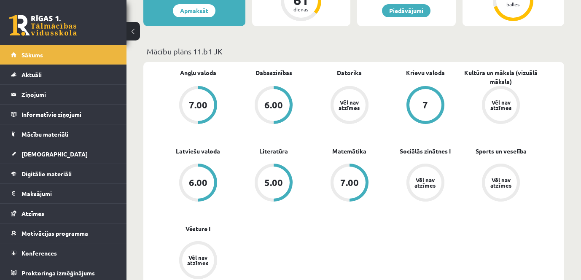
scroll to position [337, 0]
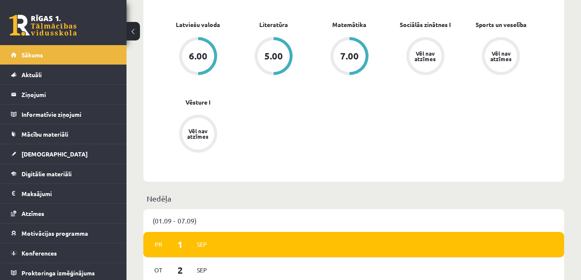
click at [197, 136] on div "Vēl nav atzīmes" at bounding box center [198, 133] width 24 height 11
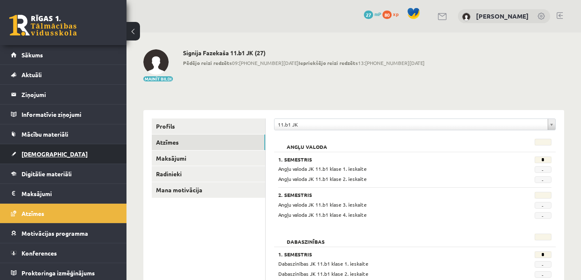
click at [44, 154] on span "[DEMOGRAPHIC_DATA]" at bounding box center [55, 154] width 66 height 8
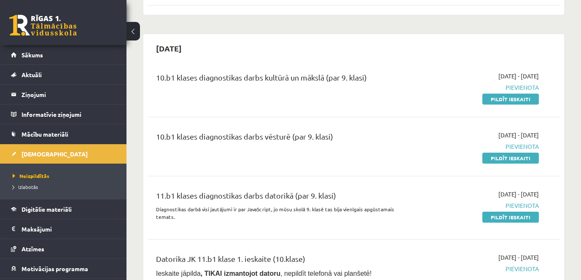
scroll to position [548, 0]
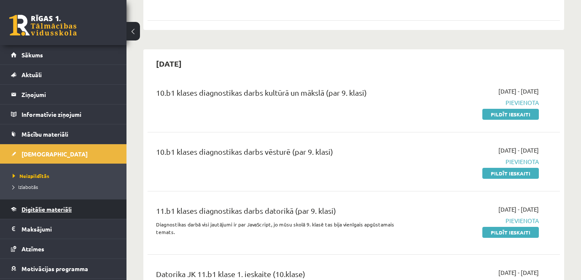
click at [41, 207] on span "Digitālie materiāli" at bounding box center [47, 209] width 50 height 8
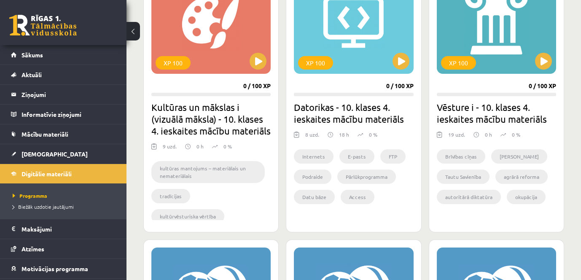
scroll to position [295, 0]
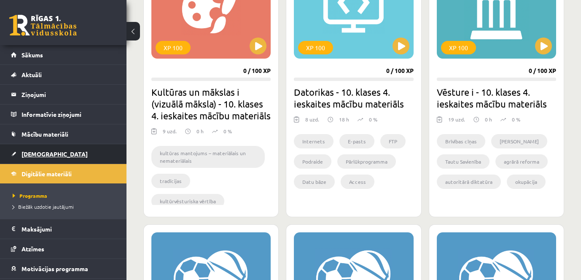
click at [40, 157] on link "[DEMOGRAPHIC_DATA]" at bounding box center [63, 153] width 105 height 19
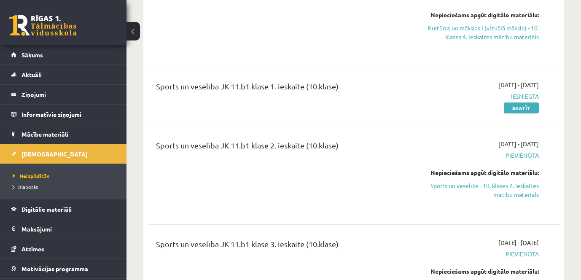
scroll to position [1856, 0]
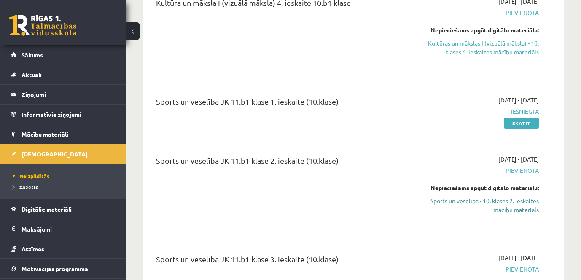
click at [450, 197] on link "Sports un veselība - 10. klases 2. ieskaites mācību materiāls" at bounding box center [479, 206] width 119 height 18
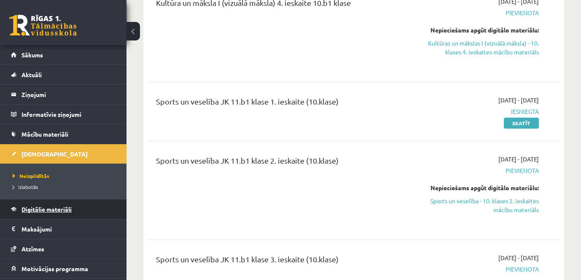
click at [46, 208] on span "Digitālie materiāli" at bounding box center [47, 209] width 50 height 8
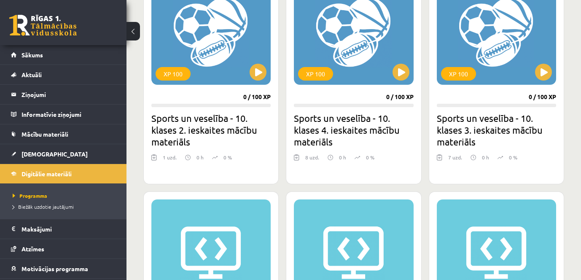
scroll to position [534, 0]
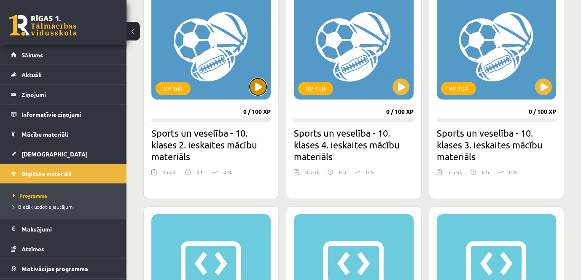
click at [256, 95] on button at bounding box center [258, 86] width 17 height 17
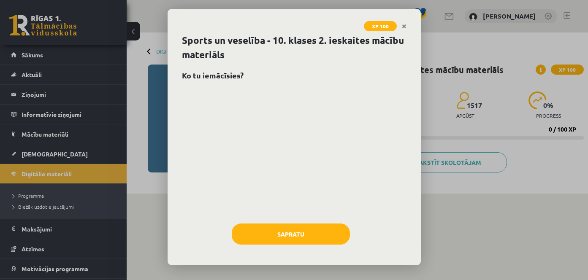
click at [225, 75] on h2 "Ko tu iemācīsies?" at bounding box center [294, 75] width 224 height 11
click at [288, 169] on div at bounding box center [294, 152] width 224 height 127
click at [210, 77] on h2 "Ko tu iemācīsies?" at bounding box center [294, 75] width 224 height 11
click at [402, 27] on icon "Close" at bounding box center [404, 27] width 5 height 6
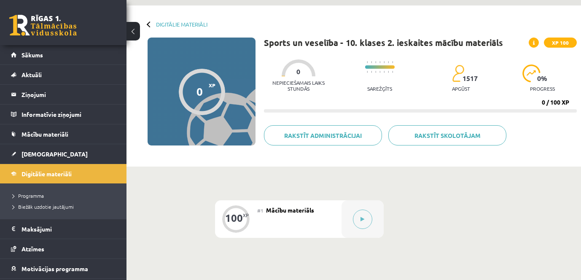
scroll to position [42, 0]
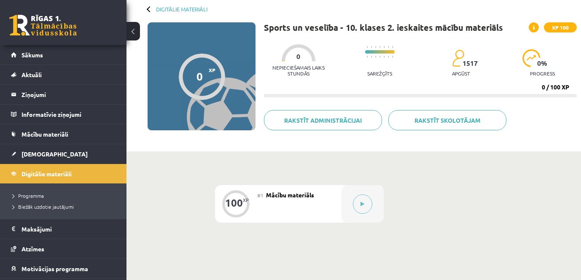
click at [203, 80] on div at bounding box center [202, 77] width 46 height 46
click at [49, 175] on span "Digitālie materiāli" at bounding box center [47, 174] width 50 height 8
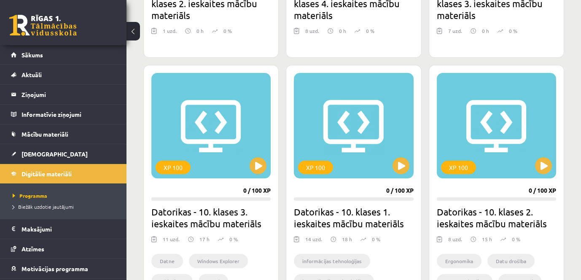
scroll to position [591, 0]
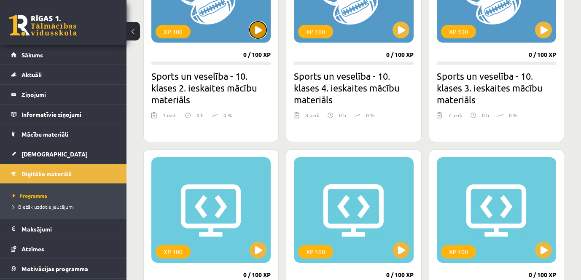
click at [260, 38] on button at bounding box center [258, 30] width 17 height 17
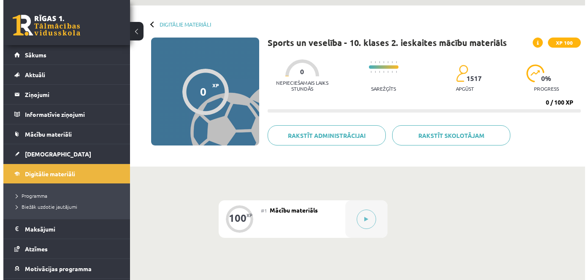
scroll to position [42, 0]
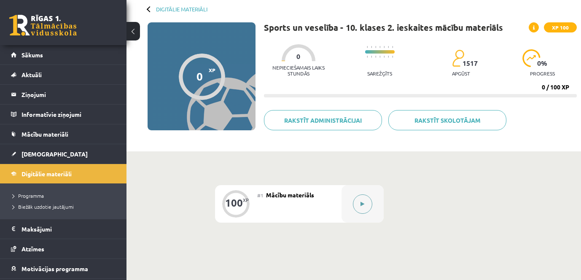
click at [361, 208] on button at bounding box center [362, 203] width 19 height 19
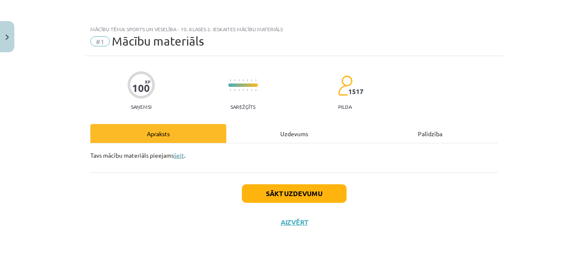
click at [180, 156] on link "šeit" at bounding box center [179, 155] width 10 height 8
click at [296, 194] on button "Sākt uzdevumu" at bounding box center [294, 193] width 105 height 19
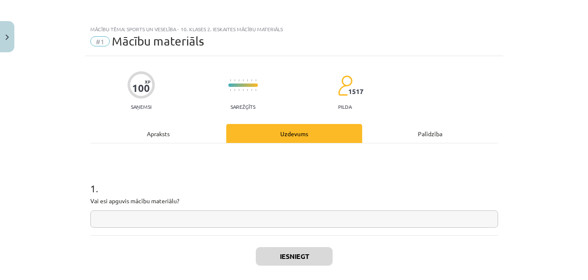
click at [210, 215] on input "text" at bounding box center [293, 218] width 407 height 17
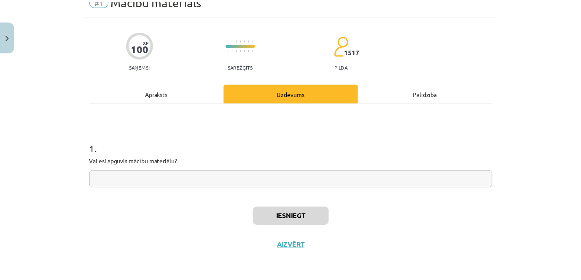
scroll to position [40, 0]
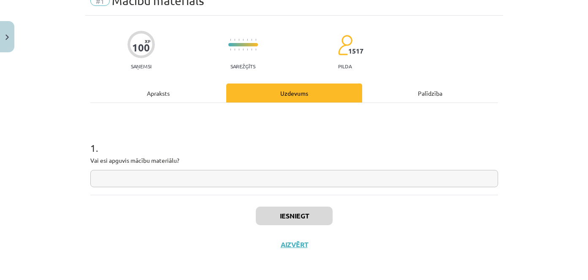
type input "*"
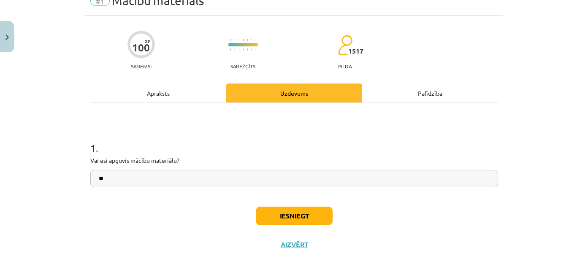
type input "**"
click at [287, 218] on button "Iesniegt" at bounding box center [294, 216] width 77 height 19
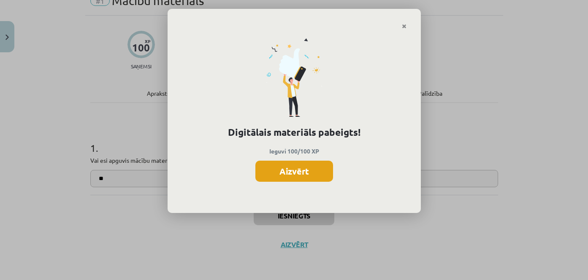
click at [297, 173] on button "Aizvērt" at bounding box center [294, 171] width 78 height 21
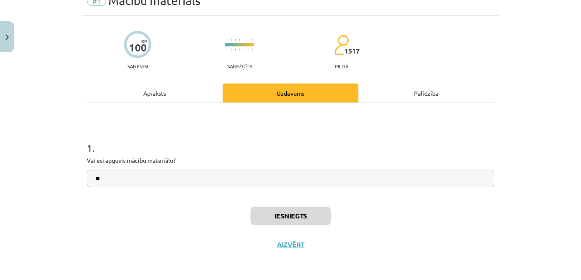
scroll to position [127, 0]
click at [294, 247] on button "Aizvērt" at bounding box center [291, 244] width 32 height 8
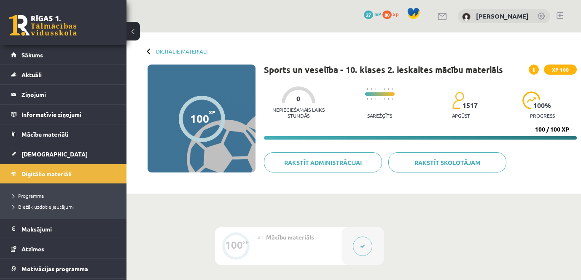
scroll to position [84, 0]
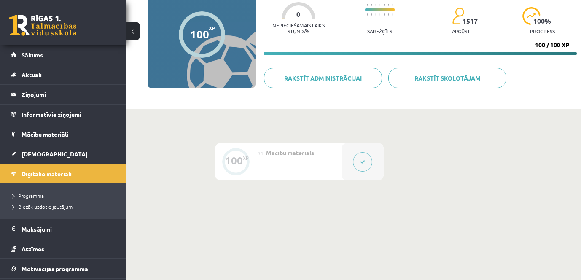
click at [286, 158] on div "#1 Mācību materiāls" at bounding box center [299, 162] width 84 height 38
click at [42, 171] on span "Digitālie materiāli" at bounding box center [47, 174] width 50 height 8
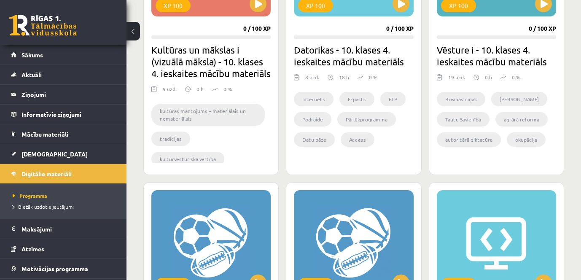
scroll to position [464, 0]
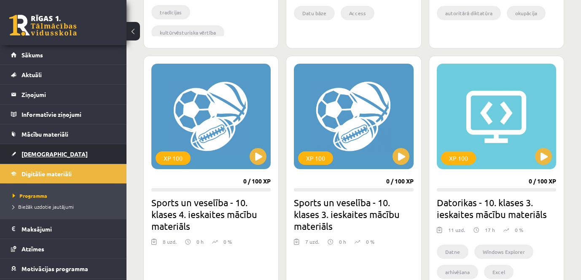
click at [42, 155] on span "[DEMOGRAPHIC_DATA]" at bounding box center [55, 154] width 66 height 8
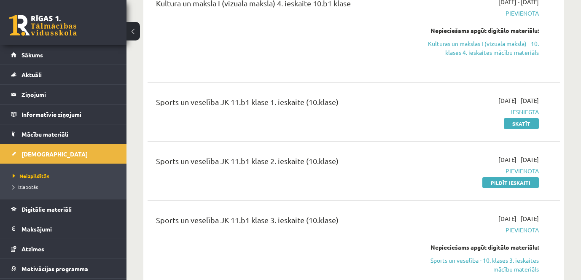
scroll to position [1856, 0]
click at [503, 177] on link "Pildīt ieskaiti" at bounding box center [511, 182] width 57 height 11
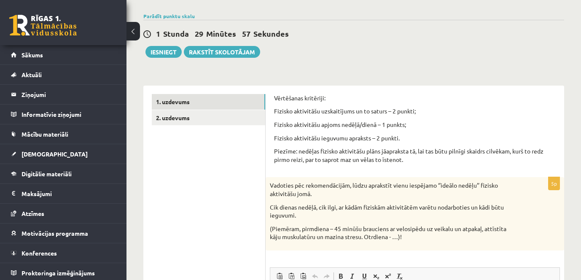
scroll to position [42, 0]
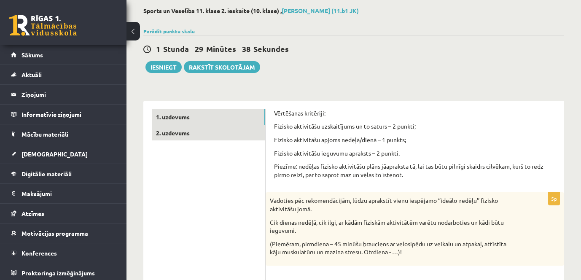
click at [195, 136] on link "2. uzdevums" at bounding box center [208, 133] width 113 height 16
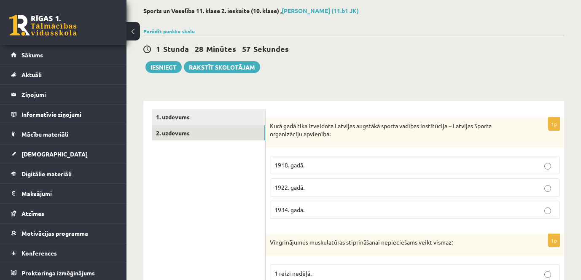
click at [312, 186] on p "1922. gadā." at bounding box center [415, 187] width 281 height 9
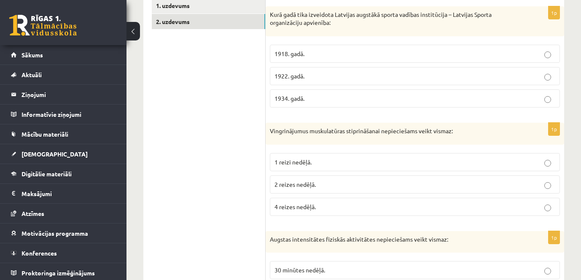
scroll to position [169, 0]
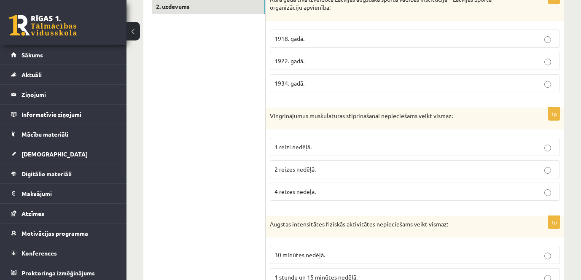
click at [314, 170] on span "2 reizes nedēļā." at bounding box center [295, 169] width 41 height 8
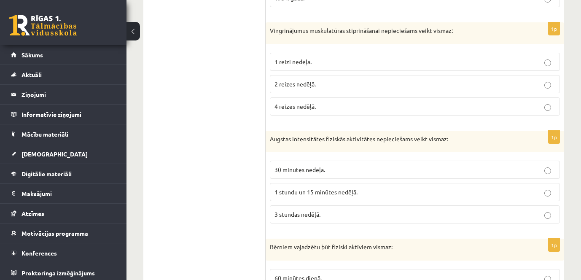
scroll to position [295, 0]
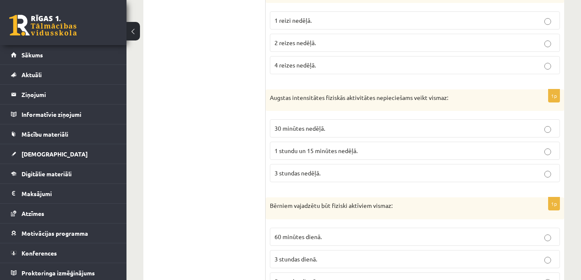
click at [476, 152] on p "1 stundu un 15 minūtes nedēļā." at bounding box center [415, 150] width 281 height 9
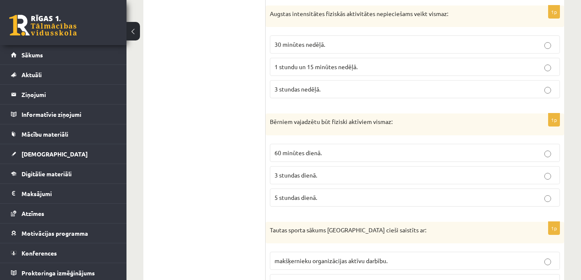
scroll to position [380, 0]
click at [329, 154] on p "60 minūtes dienā." at bounding box center [415, 152] width 281 height 9
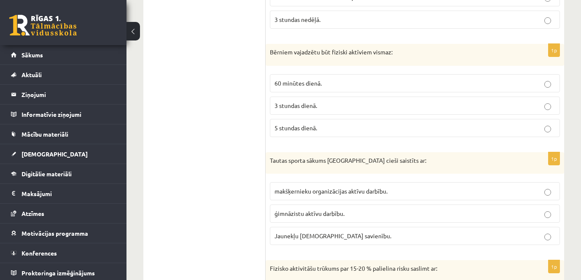
scroll to position [464, 0]
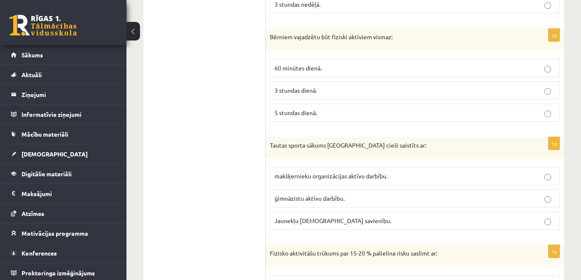
click at [372, 230] on label "Jaunekļu [DEMOGRAPHIC_DATA] savienību." at bounding box center [415, 221] width 290 height 18
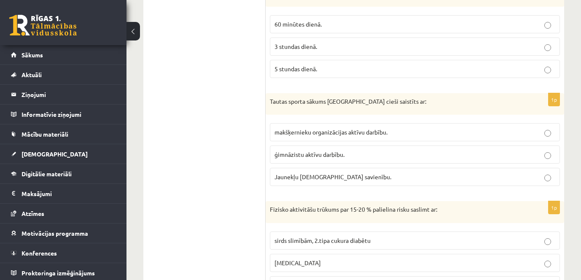
scroll to position [548, 0]
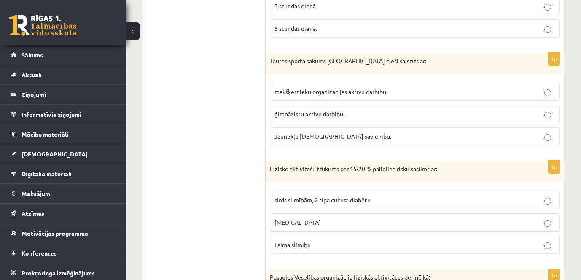
click at [398, 200] on p "sirds slimībām, 2.tipa cukura diabētu" at bounding box center [415, 200] width 281 height 9
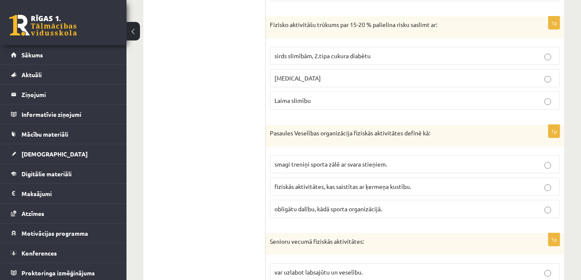
scroll to position [717, 0]
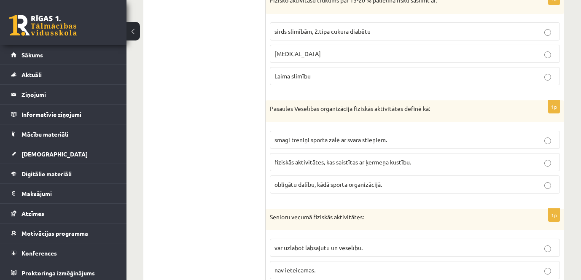
click at [395, 165] on span "fiziskās aktivitātes, kas saistītas ar ķermeņa kustību." at bounding box center [343, 162] width 137 height 8
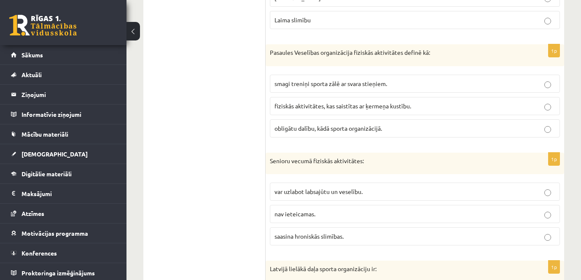
scroll to position [801, 0]
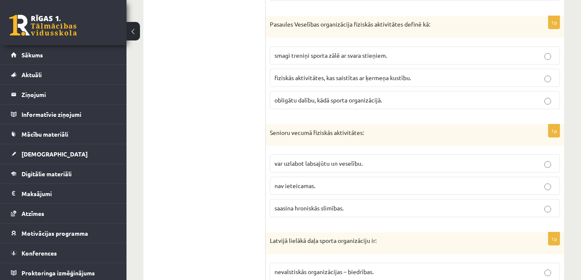
click at [396, 162] on p "var uzlabot labsajūtu un veselību." at bounding box center [415, 163] width 281 height 9
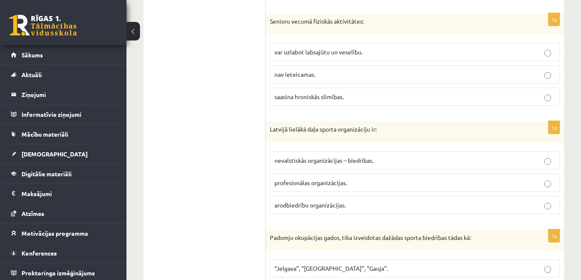
scroll to position [928, 0]
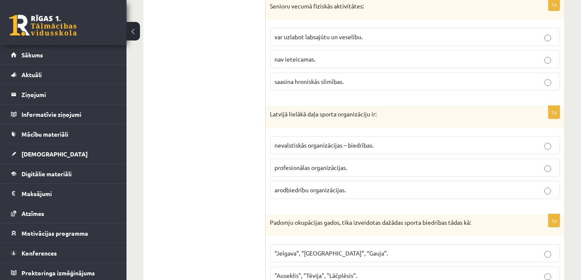
click at [396, 162] on label "profesionālas organizācijas." at bounding box center [415, 168] width 290 height 18
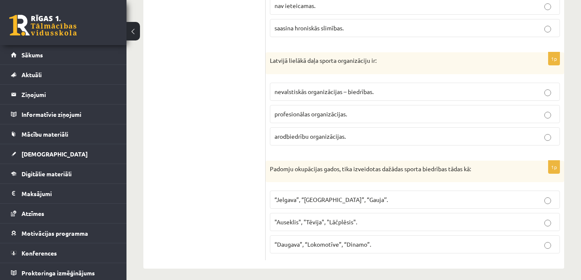
scroll to position [988, 0]
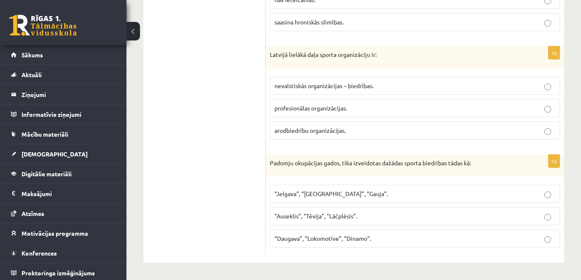
click at [339, 236] on span "“Daugava”, “Lokomotīve”, “Dinamo”." at bounding box center [323, 239] width 97 height 8
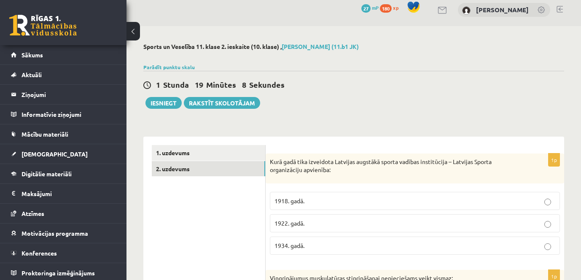
scroll to position [0, 0]
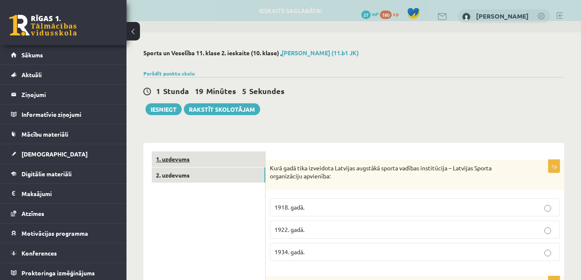
click at [189, 162] on link "1. uzdevums" at bounding box center [208, 159] width 113 height 16
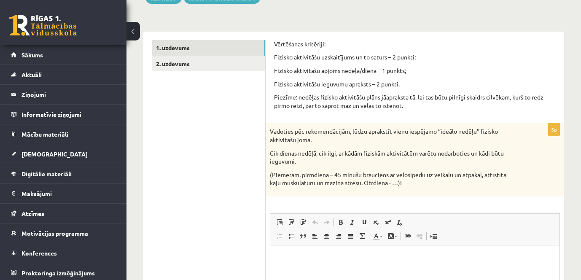
scroll to position [127, 0]
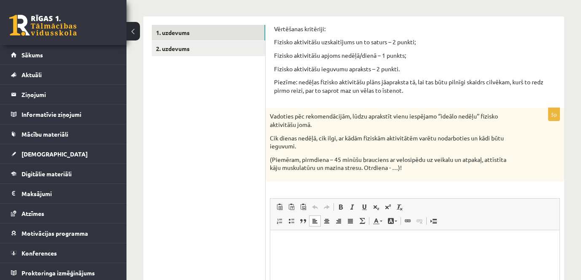
click at [442, 254] on html at bounding box center [414, 243] width 289 height 26
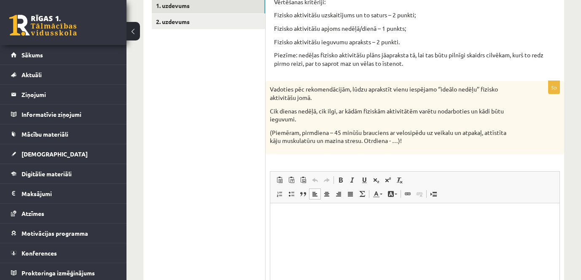
scroll to position [169, 0]
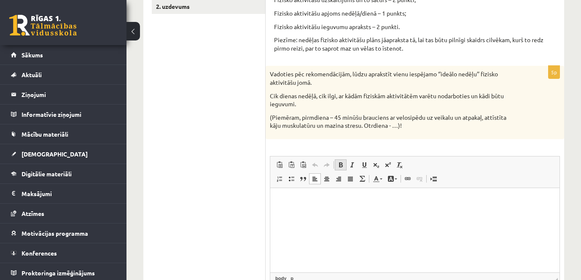
click at [343, 166] on span at bounding box center [340, 165] width 7 height 7
click at [340, 258] on p "**********" at bounding box center [412, 255] width 266 height 9
click at [351, 204] on p "**********" at bounding box center [412, 200] width 266 height 9
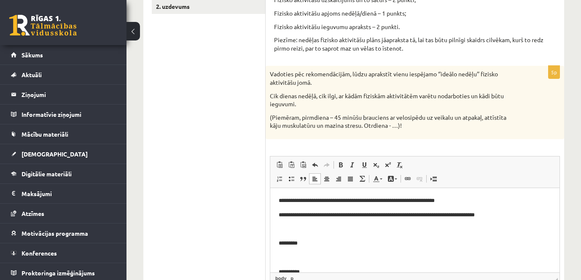
click at [345, 242] on p "*********" at bounding box center [412, 243] width 266 height 9
click at [317, 243] on p "**********" at bounding box center [412, 243] width 266 height 9
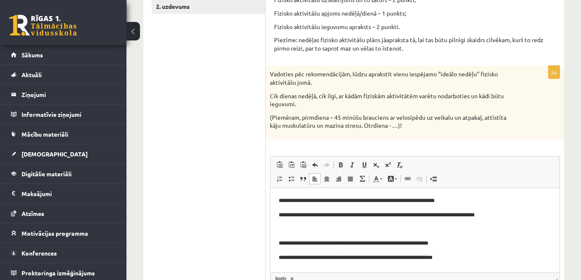
scroll to position [42, 0]
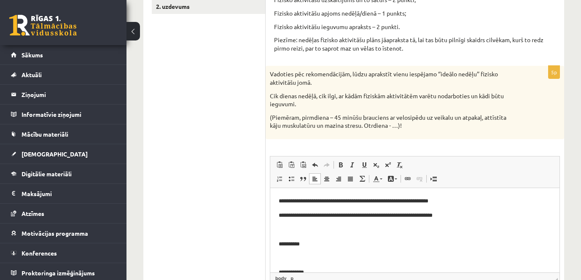
click at [341, 240] on p "**********" at bounding box center [412, 244] width 266 height 9
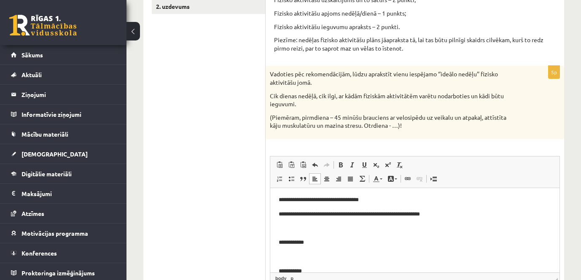
scroll to position [84, 0]
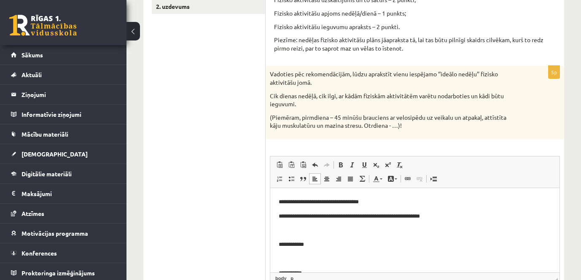
click at [351, 239] on body "**********" at bounding box center [415, 223] width 272 height 223
click at [326, 243] on p "**********" at bounding box center [412, 244] width 266 height 9
click at [368, 242] on p "**********" at bounding box center [412, 244] width 266 height 9
click at [413, 245] on p "**********" at bounding box center [412, 244] width 266 height 9
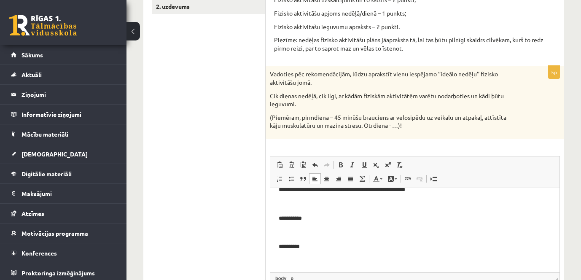
scroll to position [169, 0]
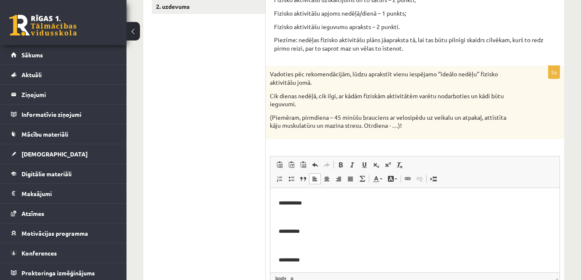
click at [328, 204] on p "**********" at bounding box center [412, 203] width 266 height 9
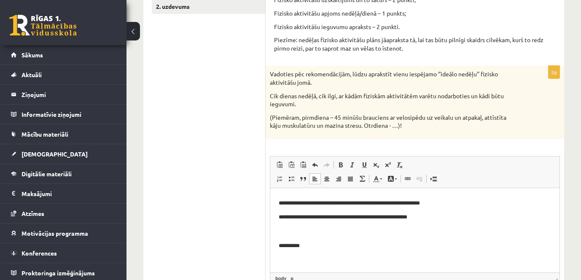
click at [334, 248] on p "**********" at bounding box center [412, 245] width 266 height 9
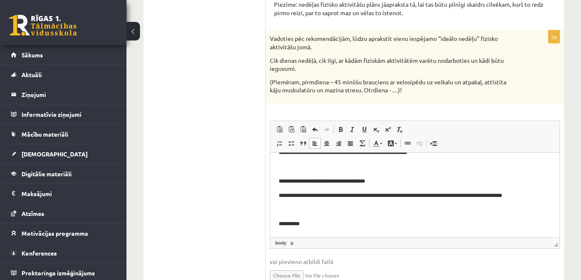
scroll to position [246, 0]
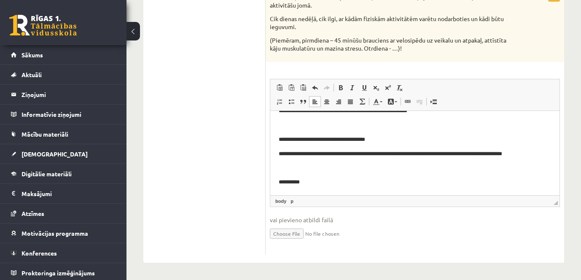
click at [327, 179] on p "**********" at bounding box center [412, 182] width 266 height 9
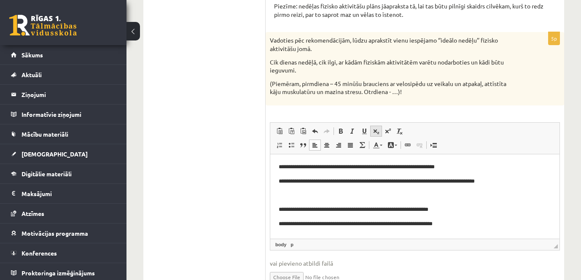
scroll to position [162, 0]
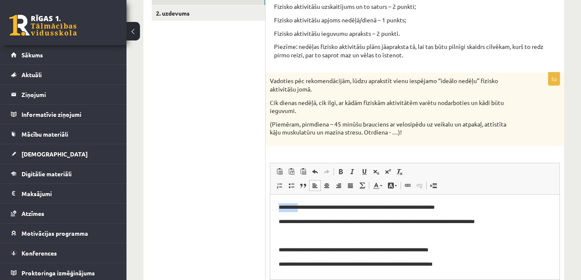
drag, startPoint x: 307, startPoint y: 206, endPoint x: 280, endPoint y: 206, distance: 27.4
click at [280, 206] on p "**********" at bounding box center [412, 207] width 266 height 9
click at [344, 174] on span at bounding box center [340, 171] width 7 height 7
click at [285, 237] on p "Editor, wiswyg-editor-user-answer-47363754426880" at bounding box center [415, 236] width 272 height 9
drag, startPoint x: 300, startPoint y: 219, endPoint x: 280, endPoint y: 220, distance: 20.7
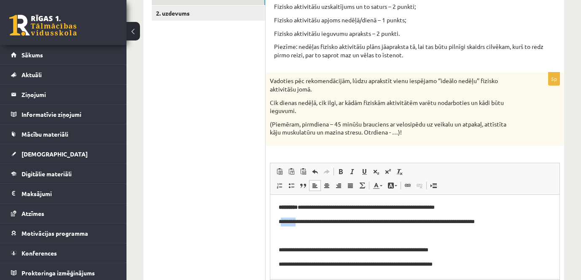
click at [280, 220] on p "**********" at bounding box center [412, 221] width 266 height 9
drag, startPoint x: 278, startPoint y: 220, endPoint x: 287, endPoint y: 220, distance: 8.4
click at [340, 173] on span at bounding box center [340, 171] width 7 height 7
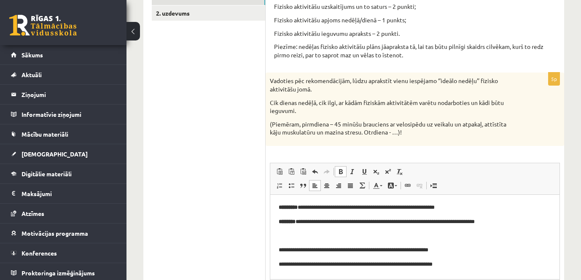
click at [318, 233] on p "Editor, wiswyg-editor-user-answer-47363754426880" at bounding box center [415, 236] width 272 height 9
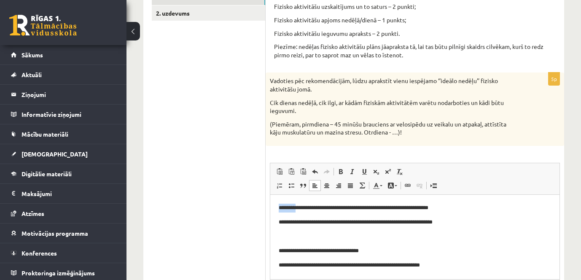
drag, startPoint x: 279, startPoint y: 207, endPoint x: 307, endPoint y: 207, distance: 28.3
click at [307, 207] on p "**********" at bounding box center [412, 207] width 266 height 9
click at [337, 175] on link "Bold Keyboard shortcut Ctrl+B" at bounding box center [341, 171] width 12 height 11
drag, startPoint x: 278, startPoint y: 221, endPoint x: 302, endPoint y: 223, distance: 23.7
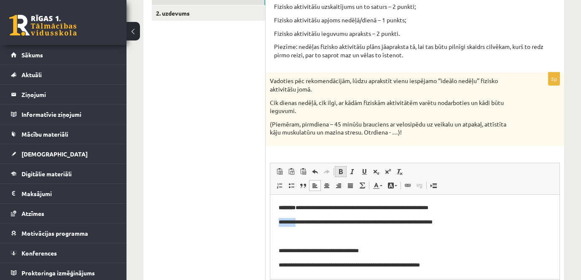
drag, startPoint x: 340, startPoint y: 174, endPoint x: 345, endPoint y: 176, distance: 5.7
click at [340, 173] on span at bounding box center [340, 171] width 7 height 7
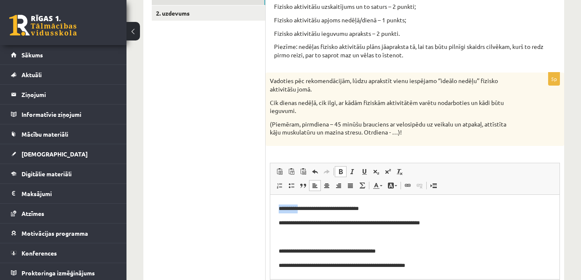
drag, startPoint x: 279, startPoint y: 208, endPoint x: 310, endPoint y: 209, distance: 31.6
click at [310, 209] on p "**********" at bounding box center [412, 208] width 266 height 9
click at [341, 175] on span at bounding box center [340, 171] width 7 height 7
drag, startPoint x: 279, startPoint y: 221, endPoint x: 300, endPoint y: 224, distance: 21.8
click at [300, 224] on p "**********" at bounding box center [412, 222] width 266 height 9
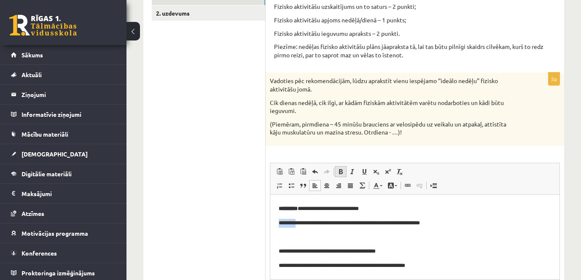
click at [340, 173] on span at bounding box center [340, 171] width 7 height 7
drag, startPoint x: 279, startPoint y: 251, endPoint x: 316, endPoint y: 248, distance: 37.2
click at [316, 248] on p "**********" at bounding box center [412, 251] width 266 height 9
click at [338, 173] on span at bounding box center [340, 171] width 7 height 7
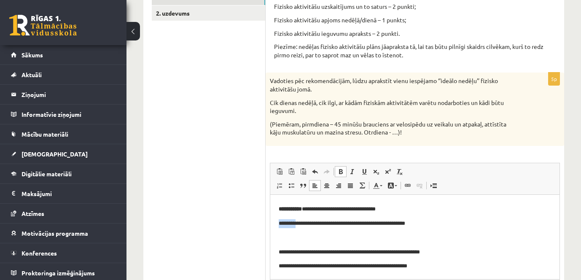
drag, startPoint x: 279, startPoint y: 224, endPoint x: 301, endPoint y: 222, distance: 22.0
click at [301, 222] on p "**********" at bounding box center [412, 223] width 266 height 9
click at [342, 171] on span at bounding box center [340, 171] width 7 height 7
drag, startPoint x: 280, startPoint y: 251, endPoint x: 310, endPoint y: 250, distance: 30.4
click at [310, 250] on p "**********" at bounding box center [412, 252] width 266 height 9
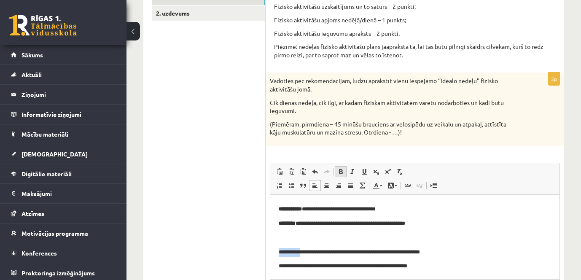
click at [340, 175] on span at bounding box center [340, 171] width 7 height 7
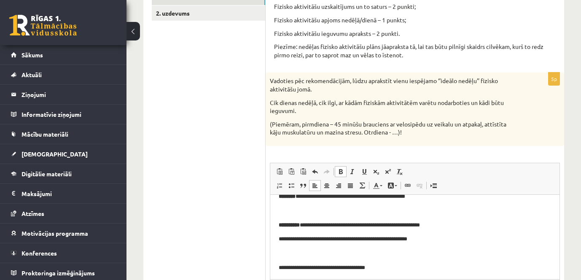
scroll to position [169, 0]
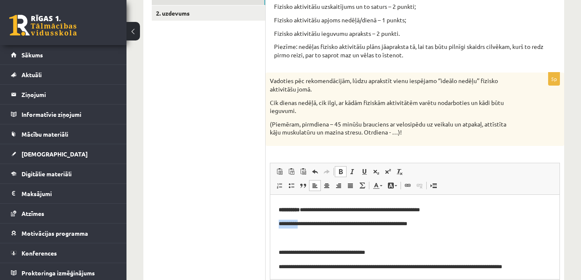
drag, startPoint x: 279, startPoint y: 222, endPoint x: 303, endPoint y: 223, distance: 23.6
click at [303, 223] on p "**********" at bounding box center [412, 223] width 266 height 9
click at [302, 226] on p "**********" at bounding box center [412, 223] width 266 height 9
drag, startPoint x: 278, startPoint y: 224, endPoint x: 300, endPoint y: 224, distance: 22.8
click at [300, 224] on html "**********" at bounding box center [414, 193] width 289 height 334
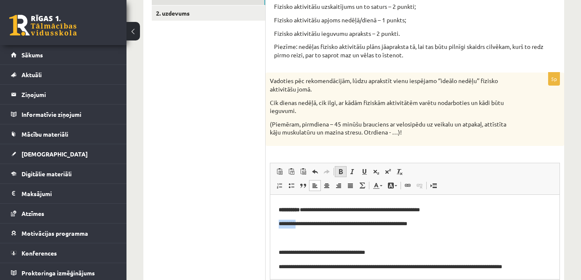
click at [341, 175] on span at bounding box center [340, 171] width 7 height 7
drag, startPoint x: 280, startPoint y: 251, endPoint x: 308, endPoint y: 248, distance: 28.9
click at [308, 248] on p "**********" at bounding box center [412, 252] width 266 height 9
click at [338, 171] on span at bounding box center [340, 171] width 7 height 7
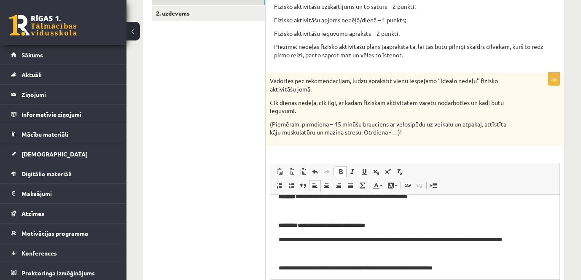
scroll to position [211, 0]
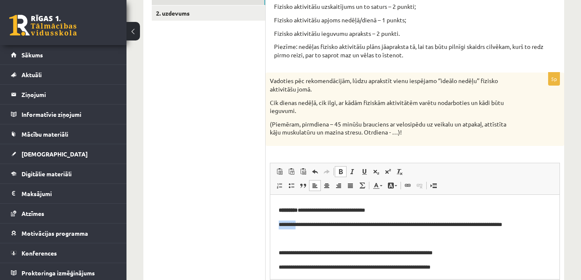
drag, startPoint x: 279, startPoint y: 224, endPoint x: 301, endPoint y: 224, distance: 21.9
click at [301, 224] on p "**********" at bounding box center [412, 224] width 266 height 9
click at [340, 169] on span at bounding box center [340, 171] width 7 height 7
drag, startPoint x: 277, startPoint y: 253, endPoint x: 310, endPoint y: 248, distance: 32.8
click at [310, 248] on html "**********" at bounding box center [414, 151] width 289 height 334
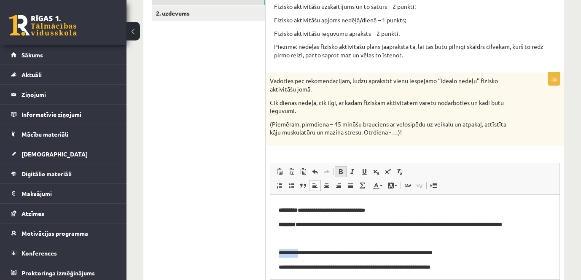
click at [337, 171] on span at bounding box center [340, 171] width 7 height 7
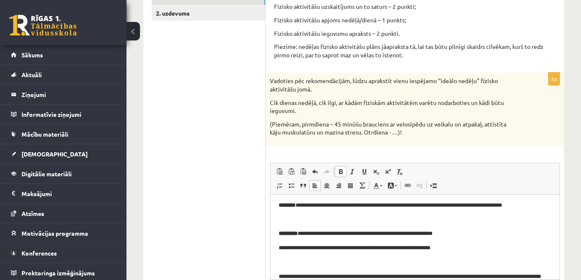
scroll to position [249, 0]
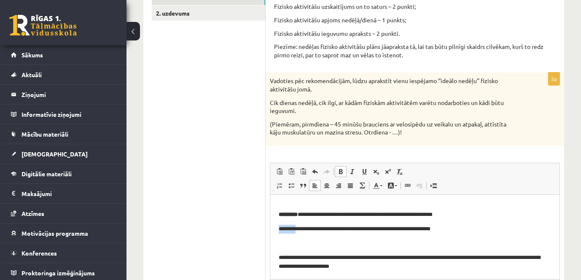
drag, startPoint x: 279, startPoint y: 228, endPoint x: 302, endPoint y: 229, distance: 22.8
click at [302, 229] on p "**********" at bounding box center [412, 228] width 266 height 9
click at [340, 170] on span at bounding box center [340, 171] width 7 height 7
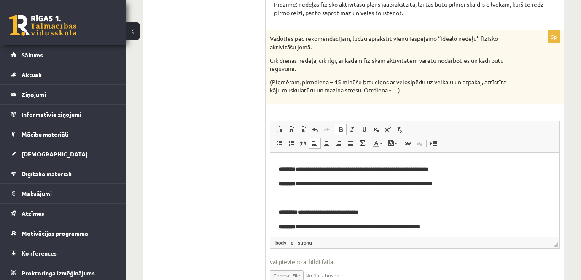
scroll to position [0, 0]
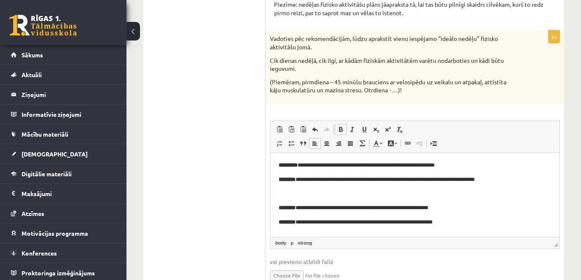
click at [518, 176] on p "**********" at bounding box center [412, 179] width 266 height 9
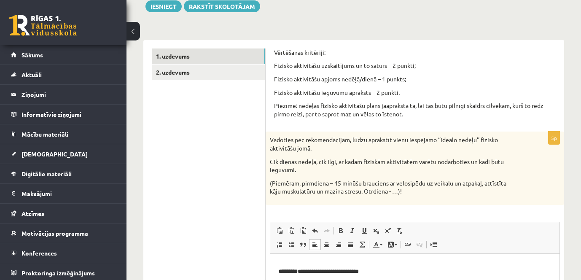
scroll to position [120, 0]
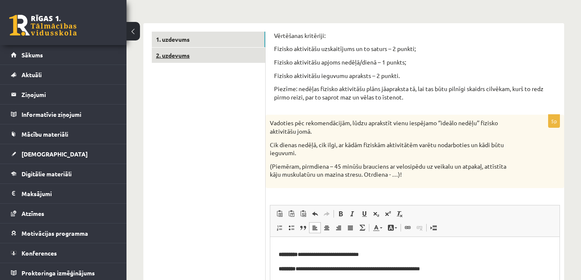
click at [197, 52] on link "2. uzdevums" at bounding box center [208, 56] width 113 height 16
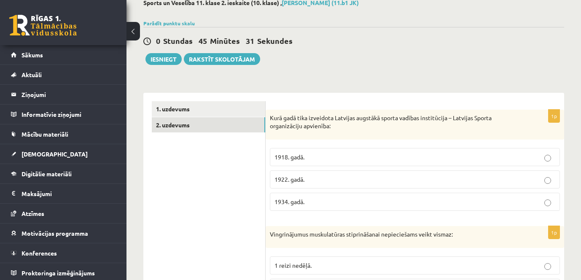
scroll to position [0, 0]
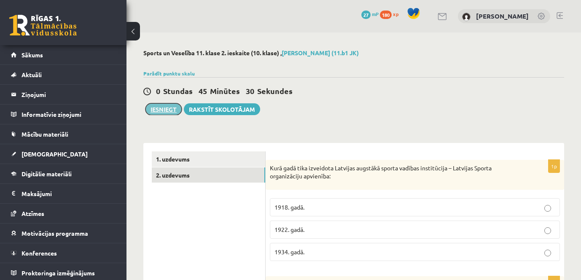
click at [167, 112] on button "Iesniegt" at bounding box center [164, 109] width 36 height 12
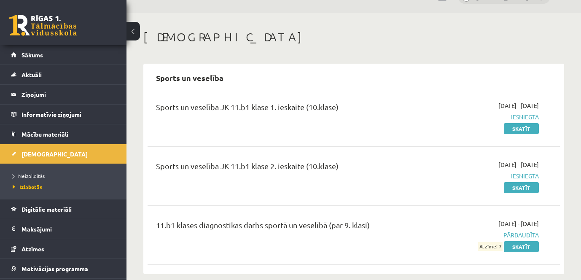
scroll to position [30, 0]
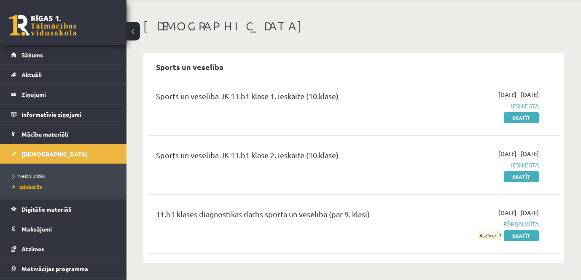
click at [29, 156] on span "[DEMOGRAPHIC_DATA]" at bounding box center [55, 154] width 66 height 8
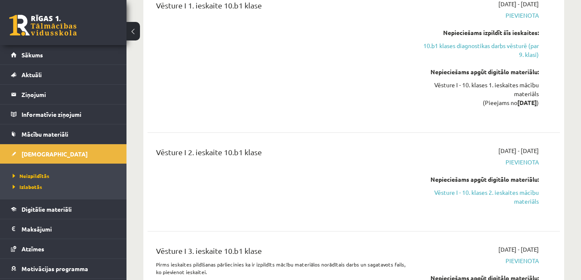
scroll to position [2266, 0]
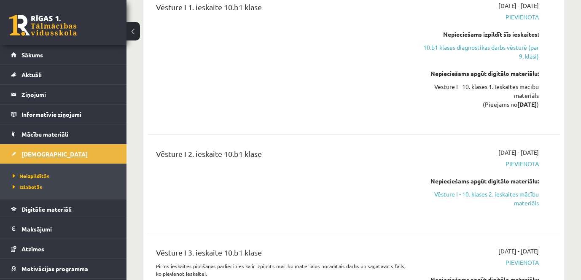
click at [26, 150] on link "[DEMOGRAPHIC_DATA]" at bounding box center [63, 153] width 105 height 19
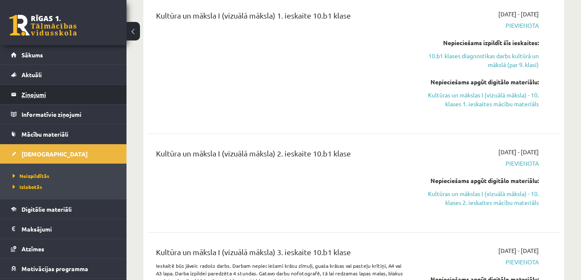
scroll to position [1507, 0]
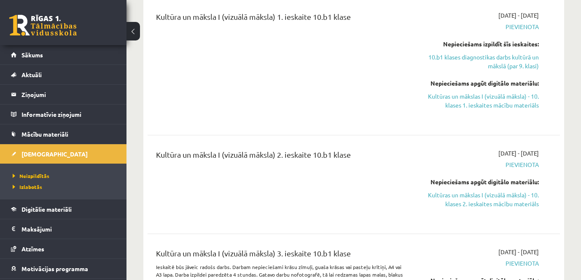
click at [45, 19] on link at bounding box center [42, 25] width 67 height 21
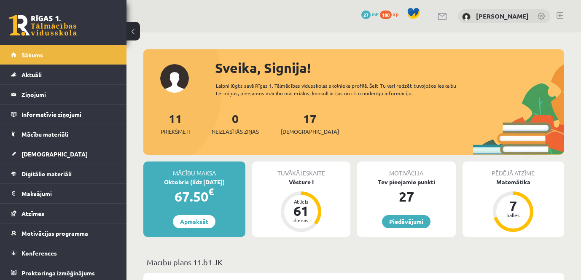
click at [33, 53] on span "Sākums" at bounding box center [33, 55] width 22 height 8
click at [418, 220] on link "Piedāvājumi" at bounding box center [406, 221] width 49 height 13
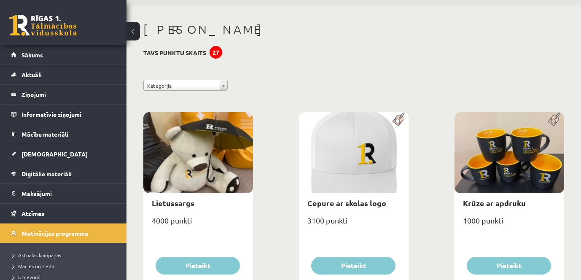
scroll to position [42, 0]
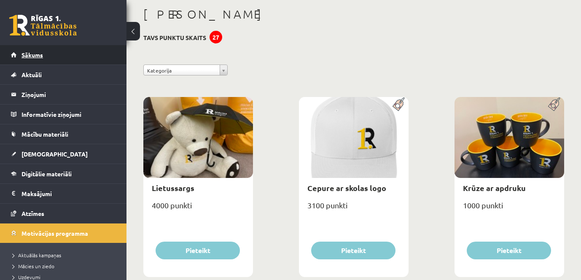
click at [31, 57] on span "Sākums" at bounding box center [33, 55] width 22 height 8
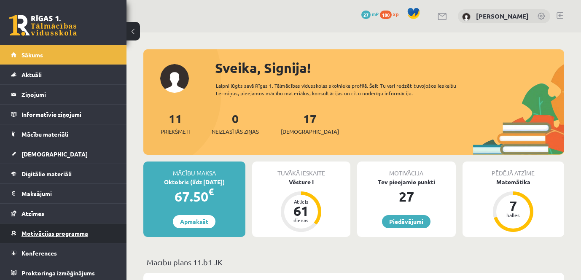
click at [43, 232] on span "Motivācijas programma" at bounding box center [55, 233] width 67 height 8
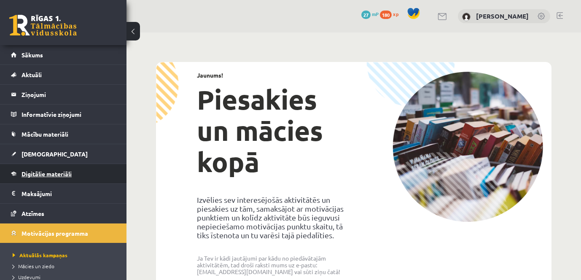
click at [57, 177] on link "Digitālie materiāli" at bounding box center [63, 173] width 105 height 19
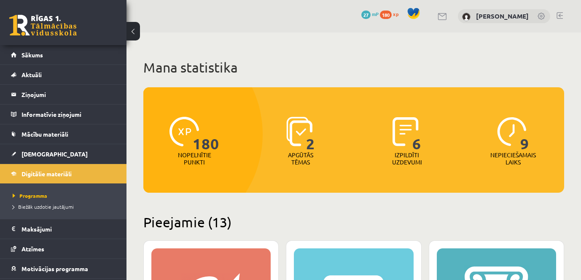
click at [540, 19] on link at bounding box center [542, 17] width 8 height 8
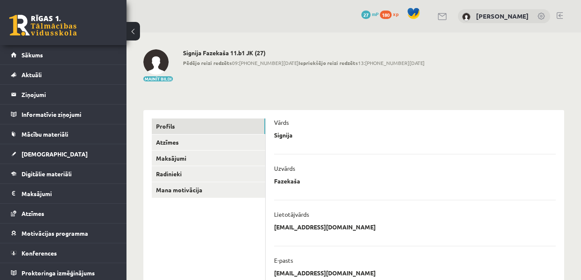
click at [539, 19] on link at bounding box center [542, 17] width 8 height 8
click at [188, 192] on link "Mana motivācija" at bounding box center [208, 190] width 113 height 16
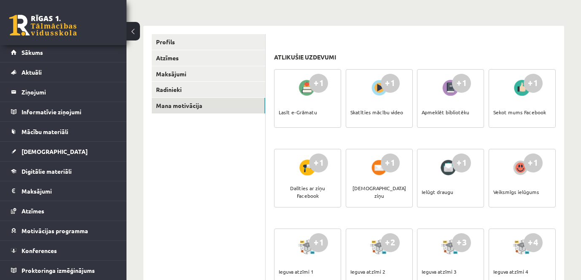
scroll to position [127, 0]
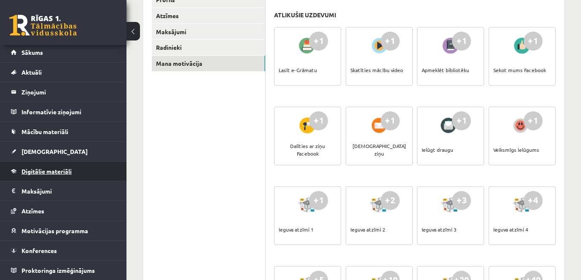
click at [42, 175] on link "Digitālie materiāli" at bounding box center [63, 171] width 105 height 19
